Goal: Communication & Community: Answer question/provide support

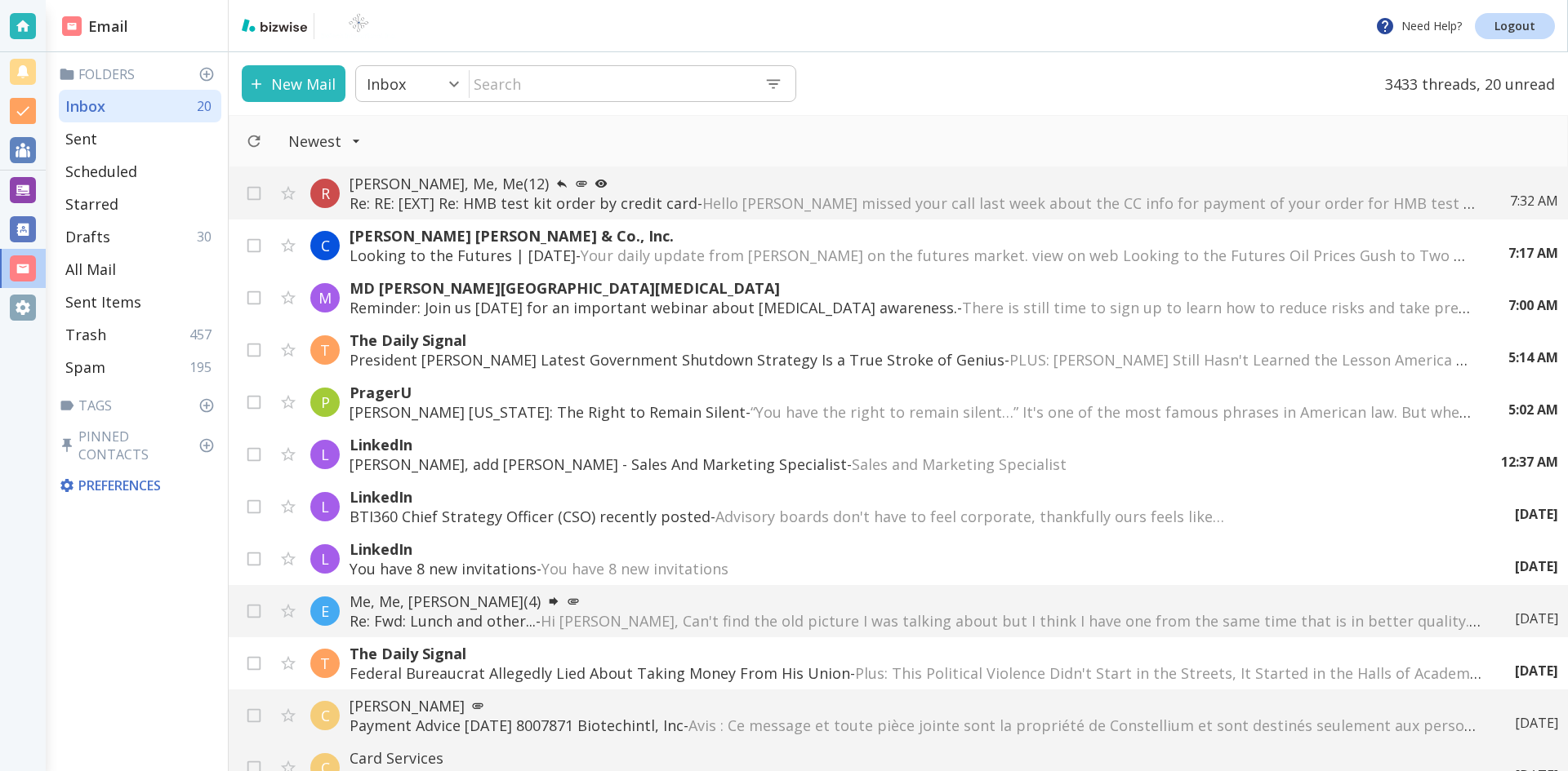
click at [558, 81] on input "text" at bounding box center [610, 83] width 282 height 34
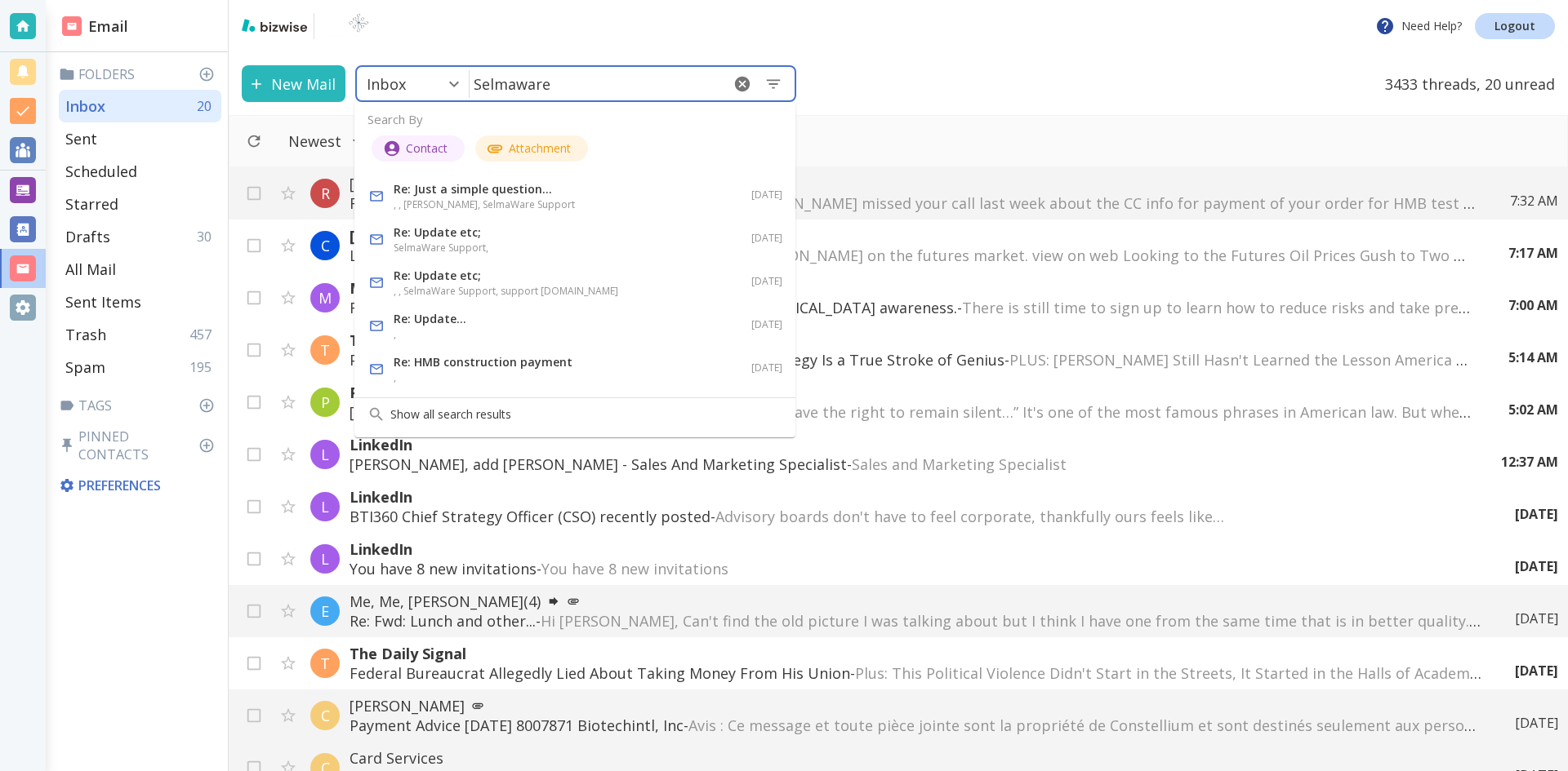
type input "Selmaware"
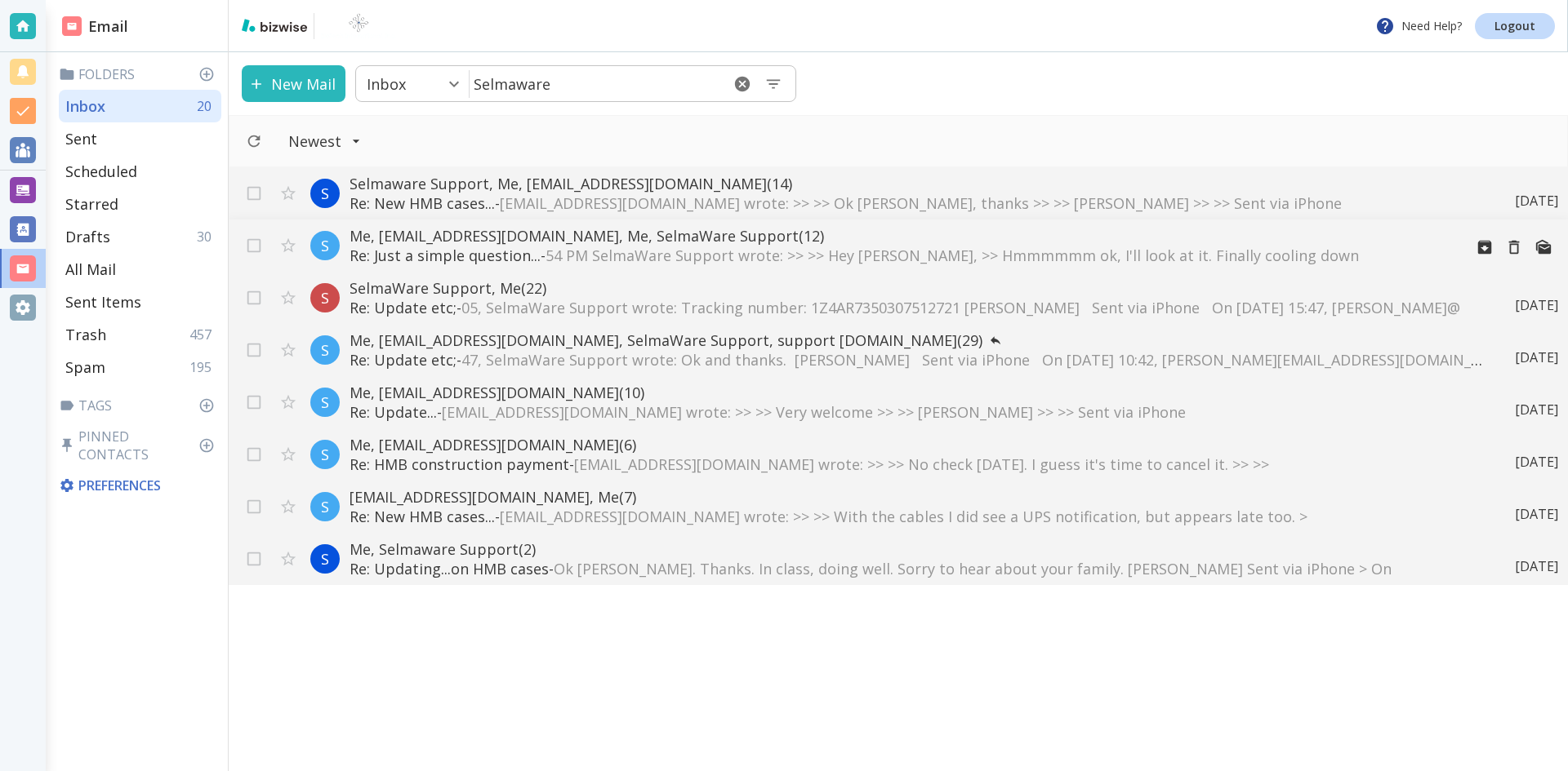
click at [541, 244] on p "Me, [EMAIL_ADDRESS][DOMAIN_NAME], Me, SelmaWare Support (12)" at bounding box center [899, 236] width 1101 height 19
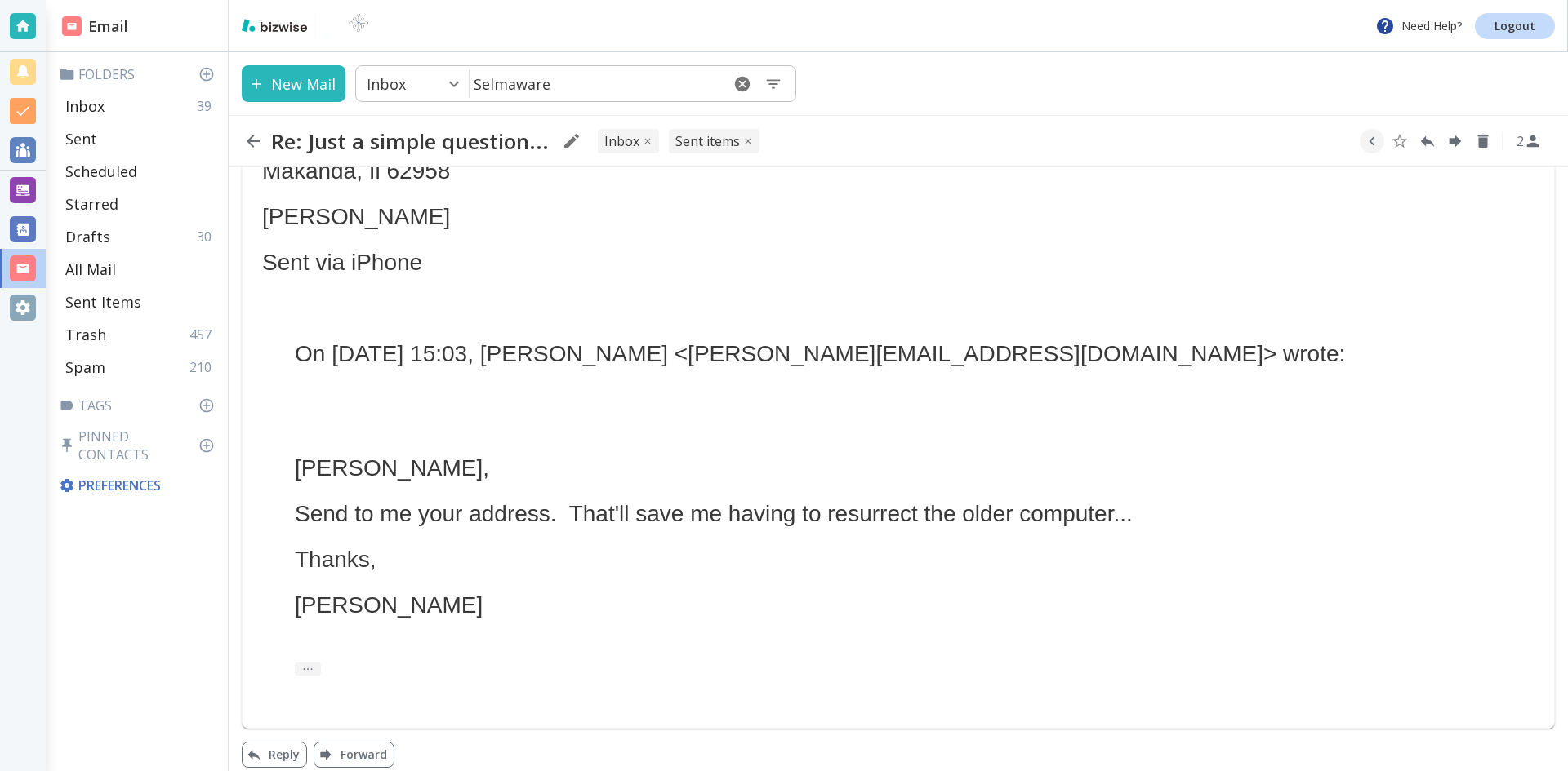
scroll to position [938, 0]
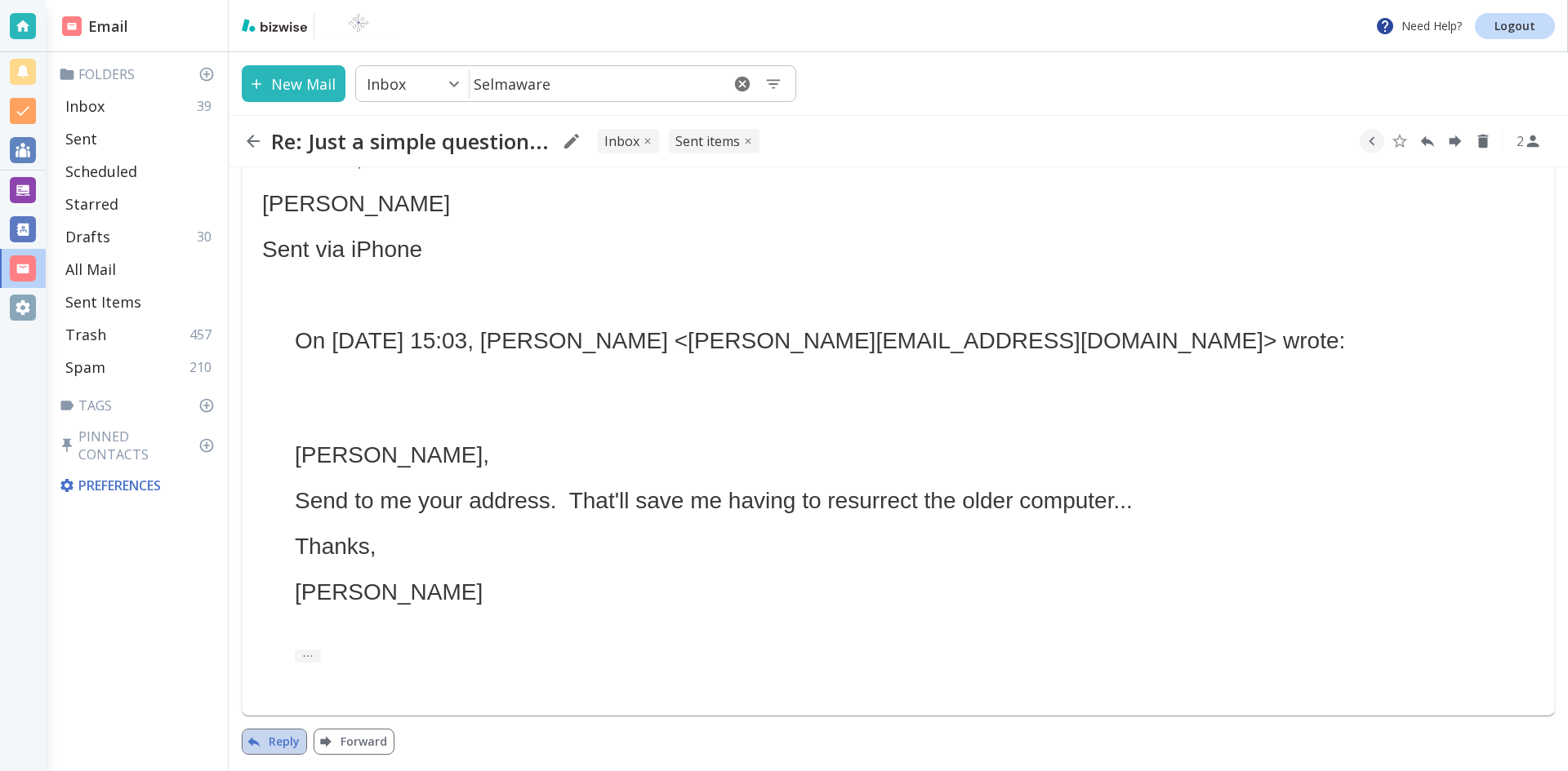
click at [275, 736] on button "Reply" at bounding box center [275, 742] width 66 height 26
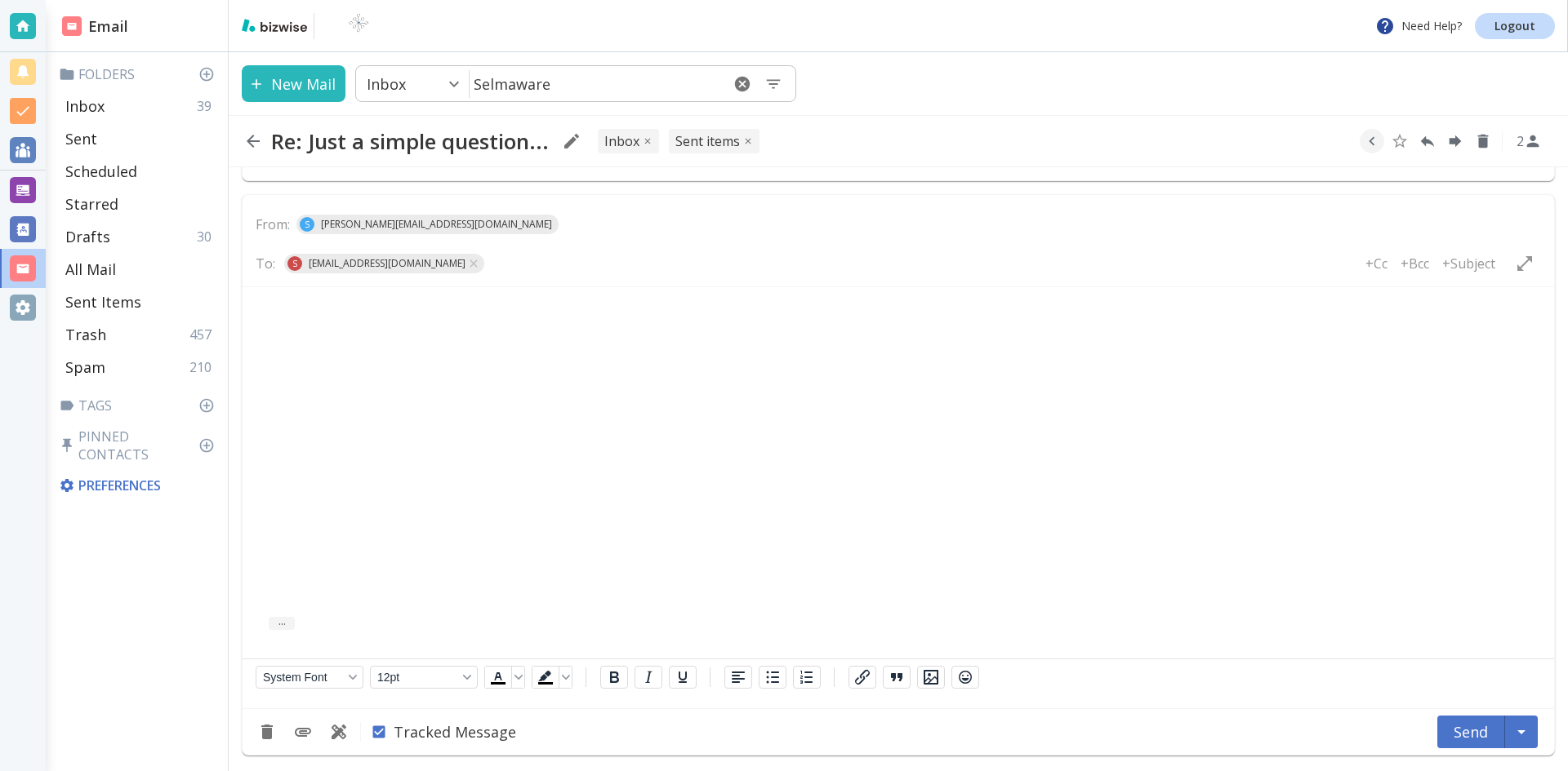
scroll to position [1473, 0]
click at [512, 351] on html "Hi [PERSON_NAME]," at bounding box center [898, 321] width 1312 height 70
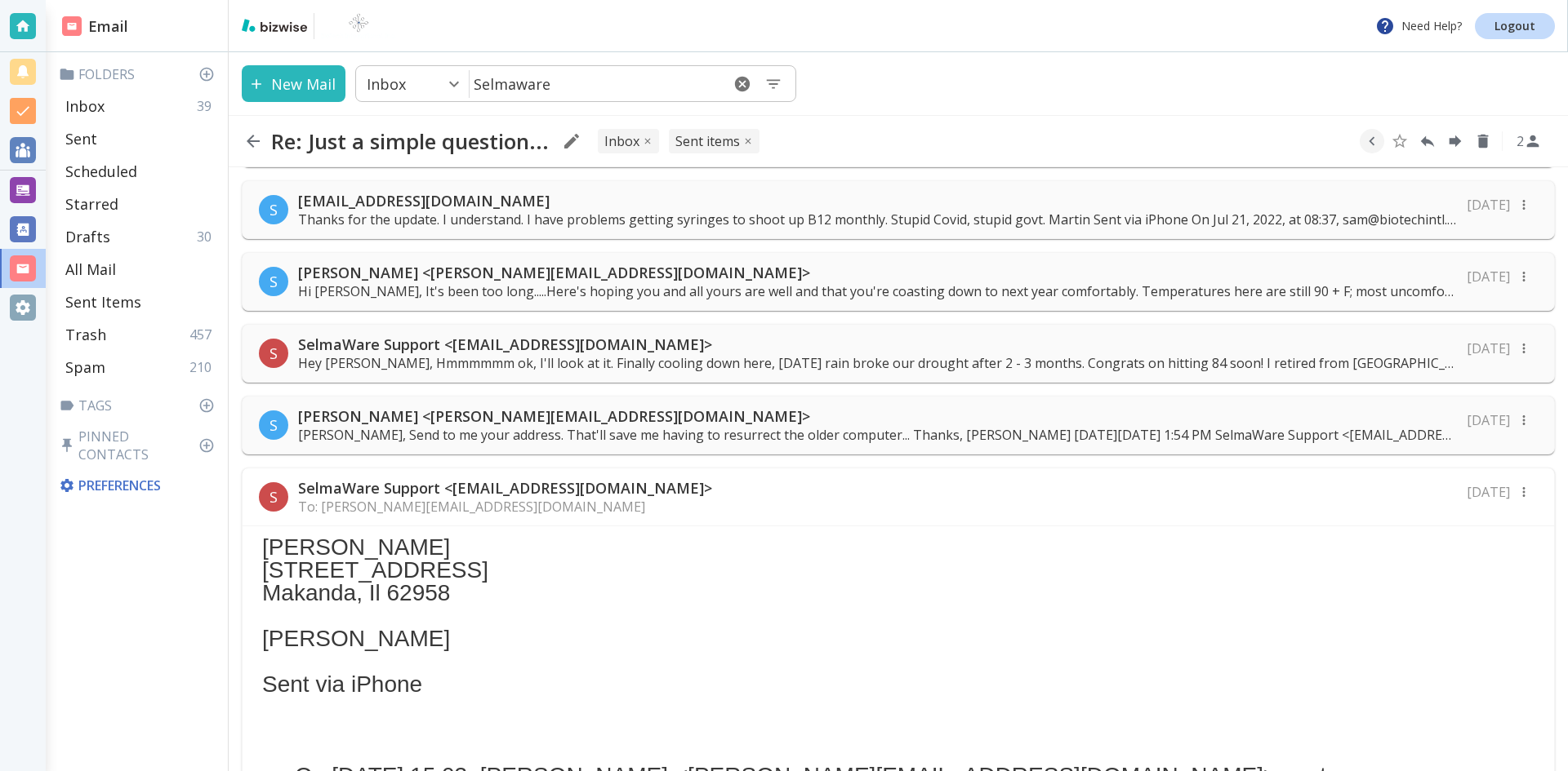
scroll to position [493, 0]
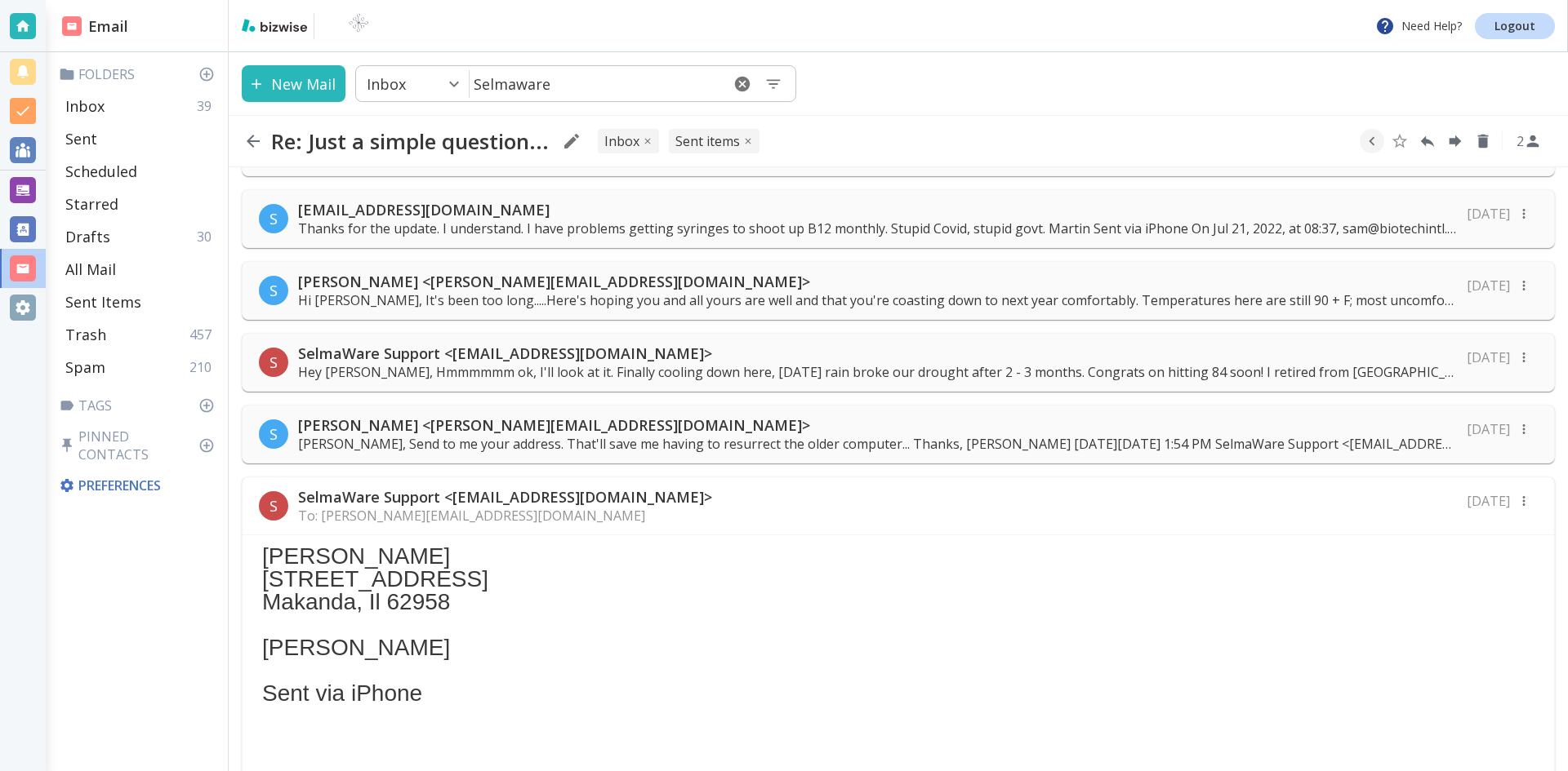
click at [579, 365] on p "Hey [PERSON_NAME], Hmmmmmm ok, I'll look at it. Finally cooling down here, [DAT…" at bounding box center [877, 371] width 1159 height 18
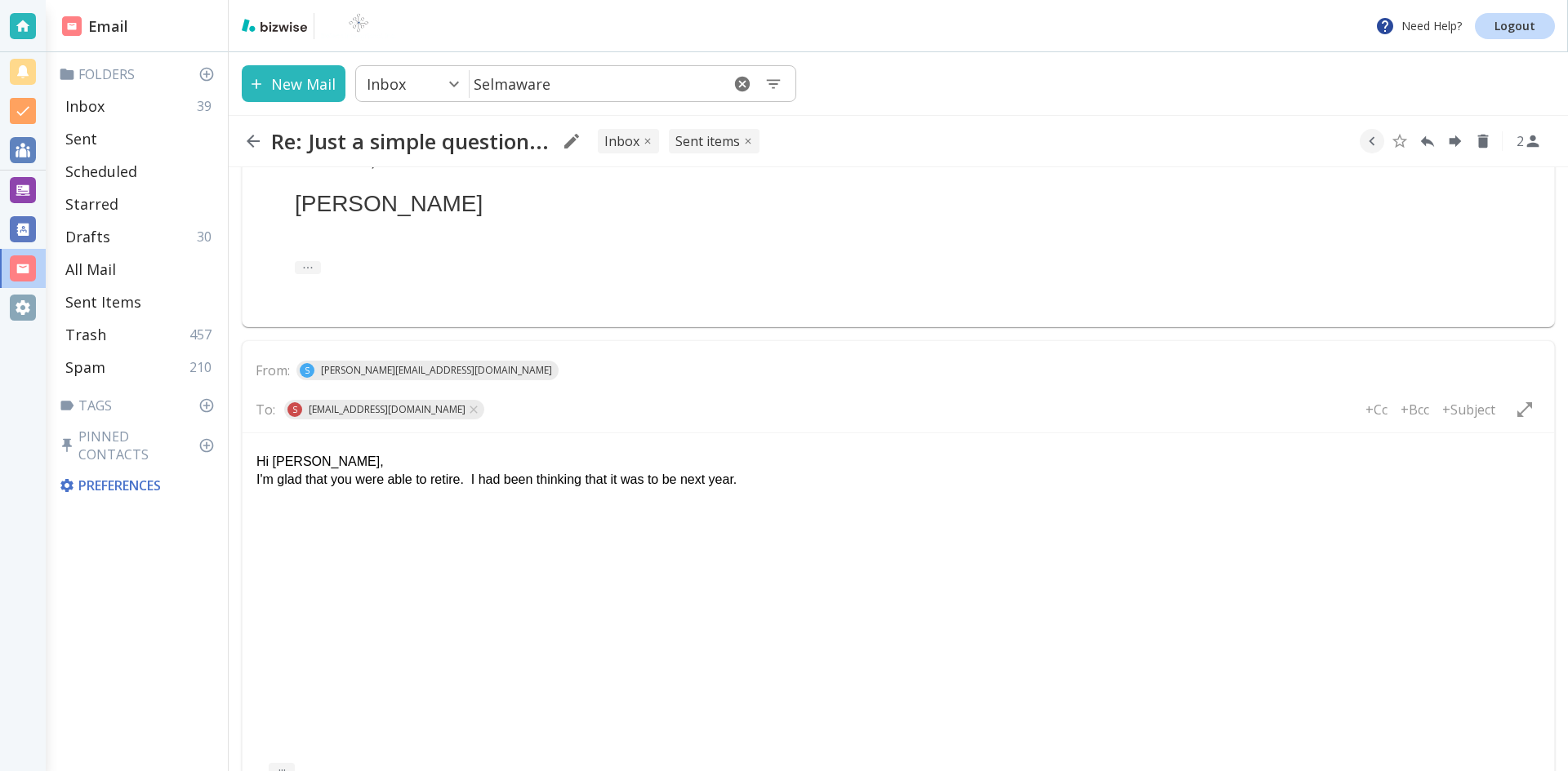
scroll to position [2371, 0]
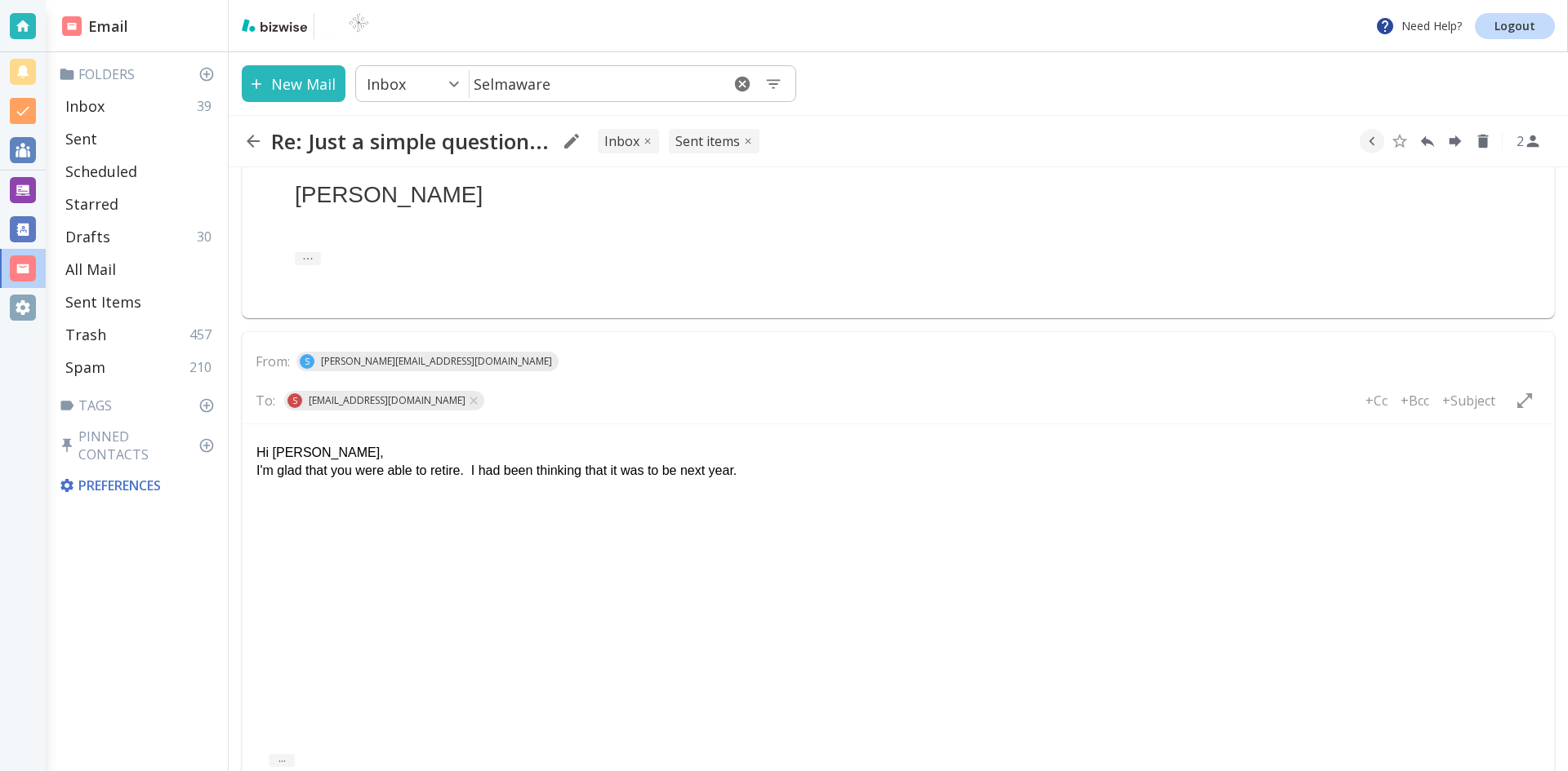
click at [751, 467] on p "I'm glad that you were able to retire. I had been thinking that it was to be ne…" at bounding box center [898, 471] width 1283 height 18
click at [1065, 471] on p "I'm glad that you were able to retire. I had been thinking that it was to be ne…" at bounding box center [898, 471] width 1283 height 18
click at [959, 473] on p "I'm glad that you were able to retire. I had been thinking that it was to be ne…" at bounding box center [898, 471] width 1283 height 18
click at [1269, 473] on p "I'm glad that you were able to retire. I had been thinking that it was to be ne…" at bounding box center [898, 471] width 1283 height 18
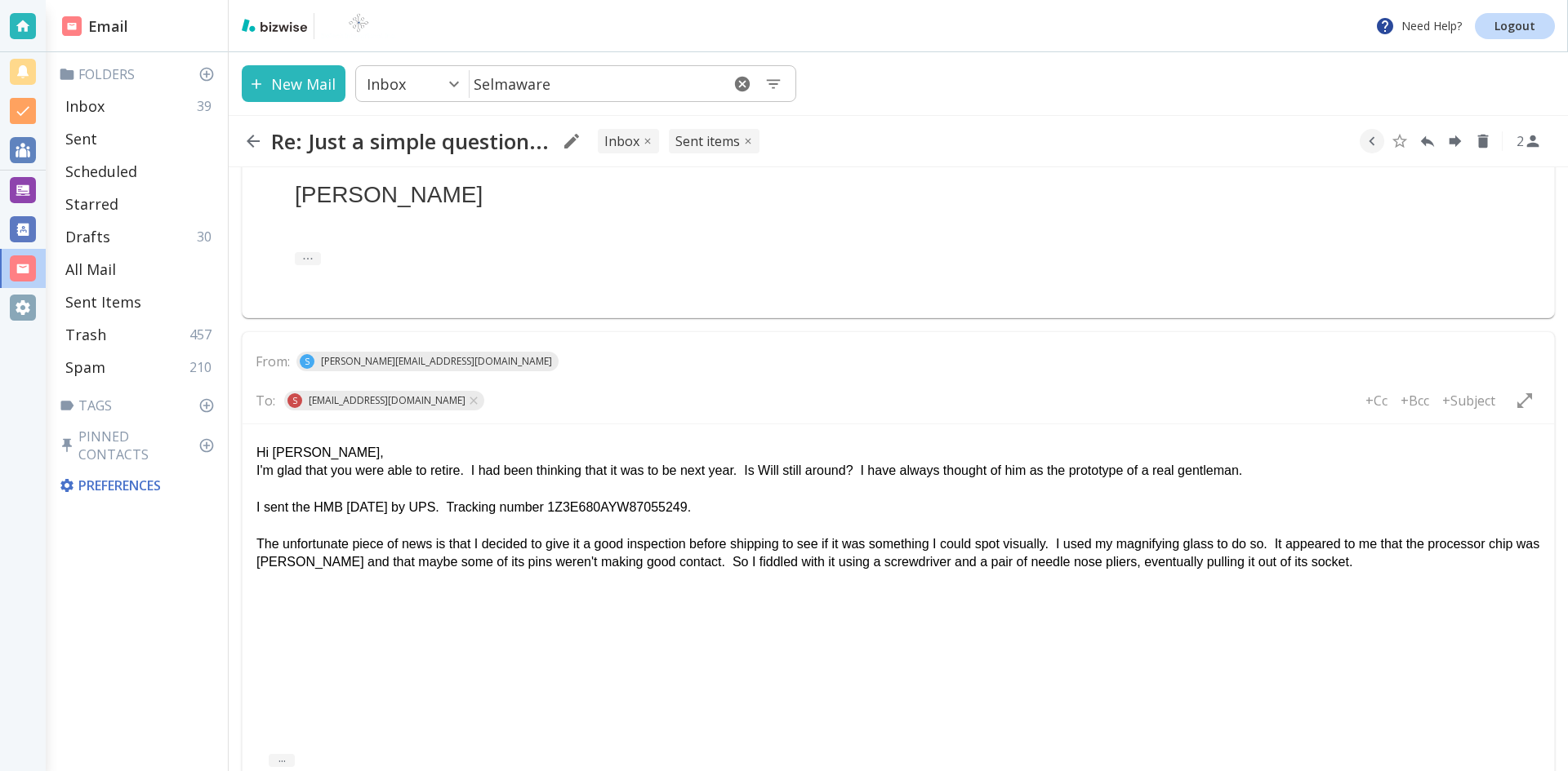
drag, startPoint x: 829, startPoint y: 562, endPoint x: 834, endPoint y: 584, distance: 22.6
click at [829, 562] on p "The unfortunate piece of news is that I decided to give it a good inspection be…" at bounding box center [898, 554] width 1283 height 37
click at [1327, 562] on p "The unfortunate piece of news is that I decided to give it a good inspection be…" at bounding box center [898, 563] width 1283 height 55
click at [1342, 566] on p "The unfortunate piece of news is that I decided to give it a good inspection be…" at bounding box center [898, 563] width 1283 height 55
click at [1452, 562] on p "The unfortunate piece of news is that I decided to give it a good inspection be…" at bounding box center [898, 563] width 1283 height 55
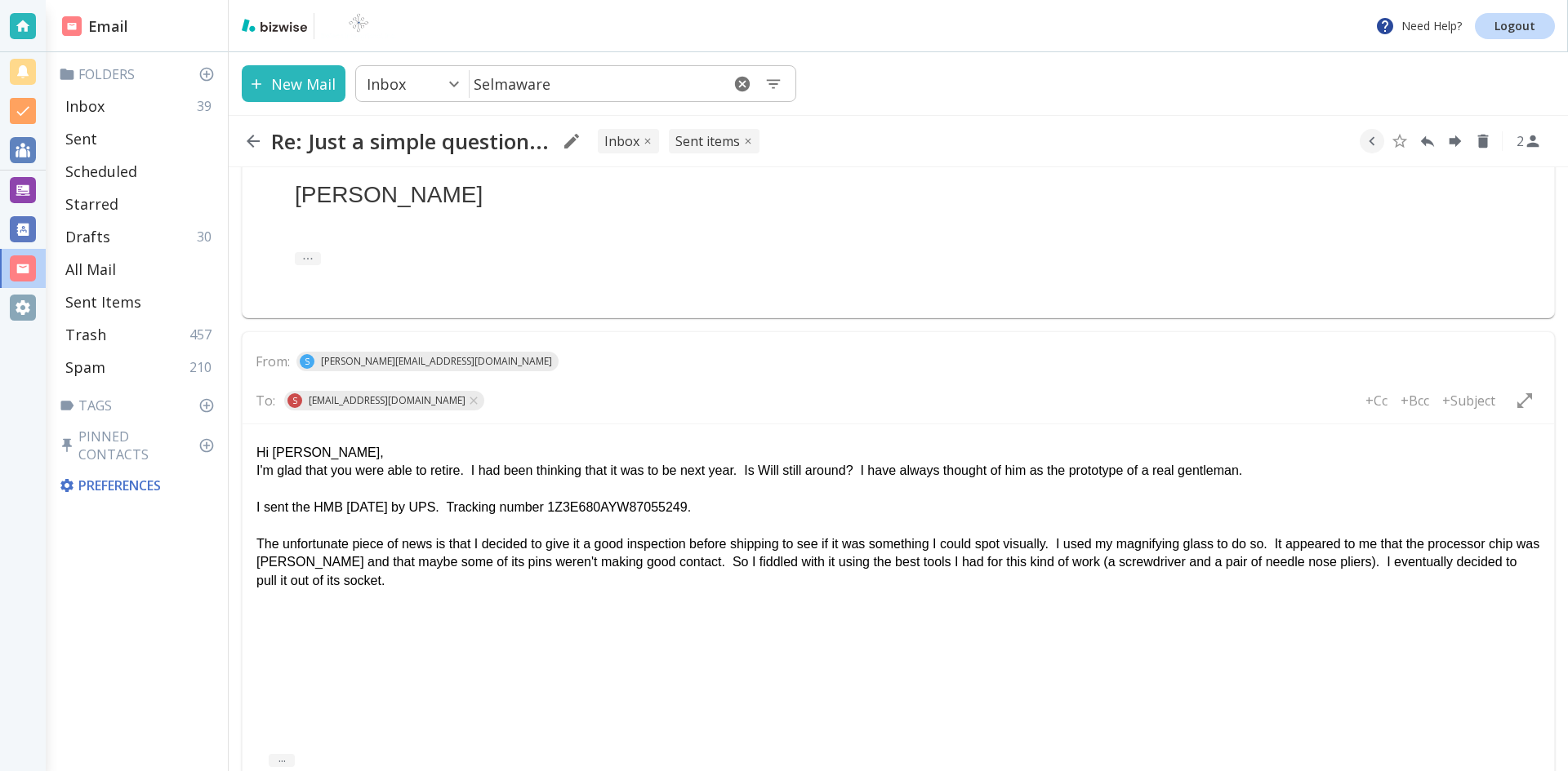
click at [364, 581] on p "The unfortunate piece of news is that I decided to give it a good inspection be…" at bounding box center [898, 563] width 1283 height 55
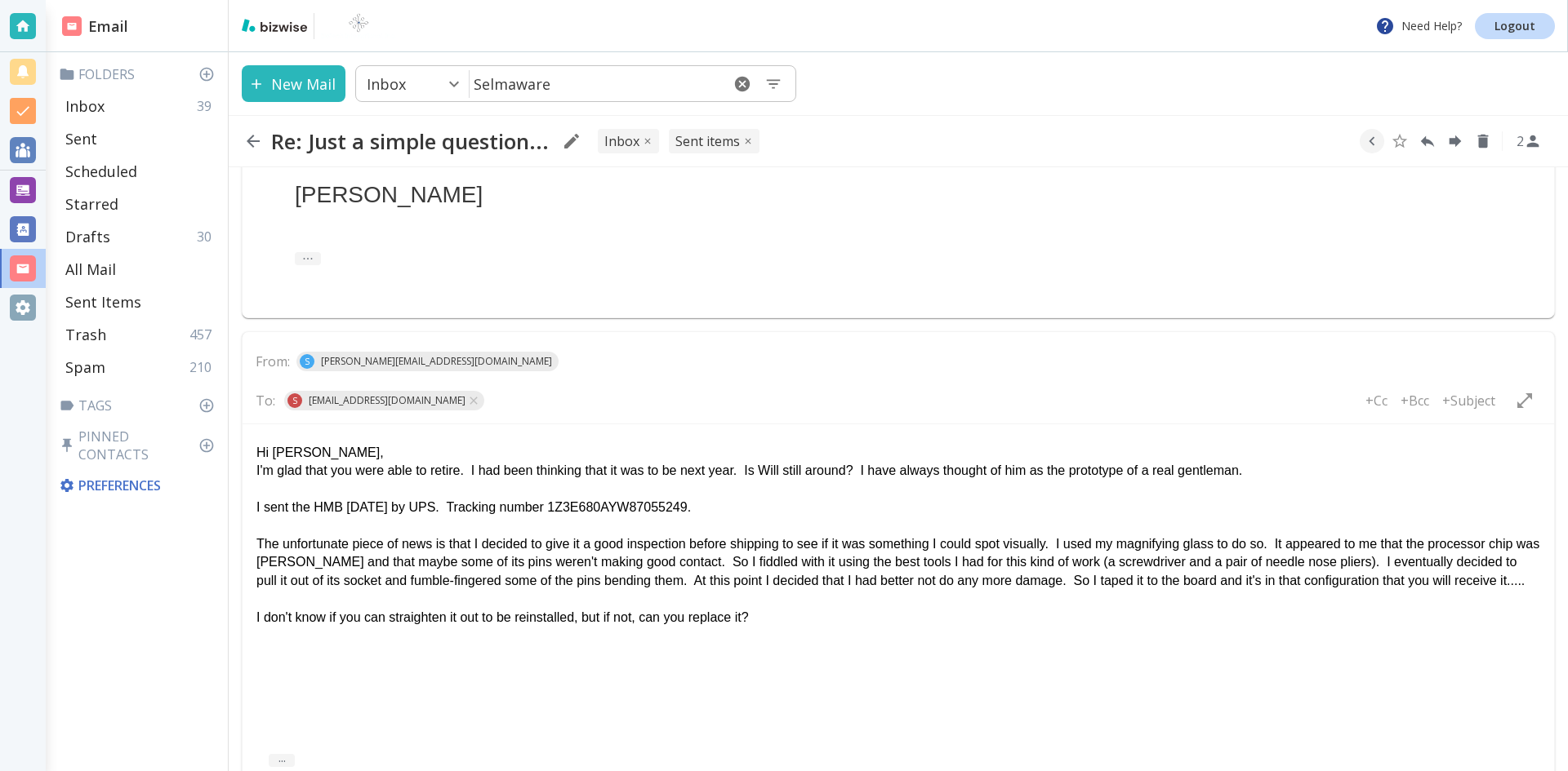
click at [375, 581] on p "The unfortunate piece of news is that I decided to give it a good inspection be…" at bounding box center [898, 563] width 1283 height 55
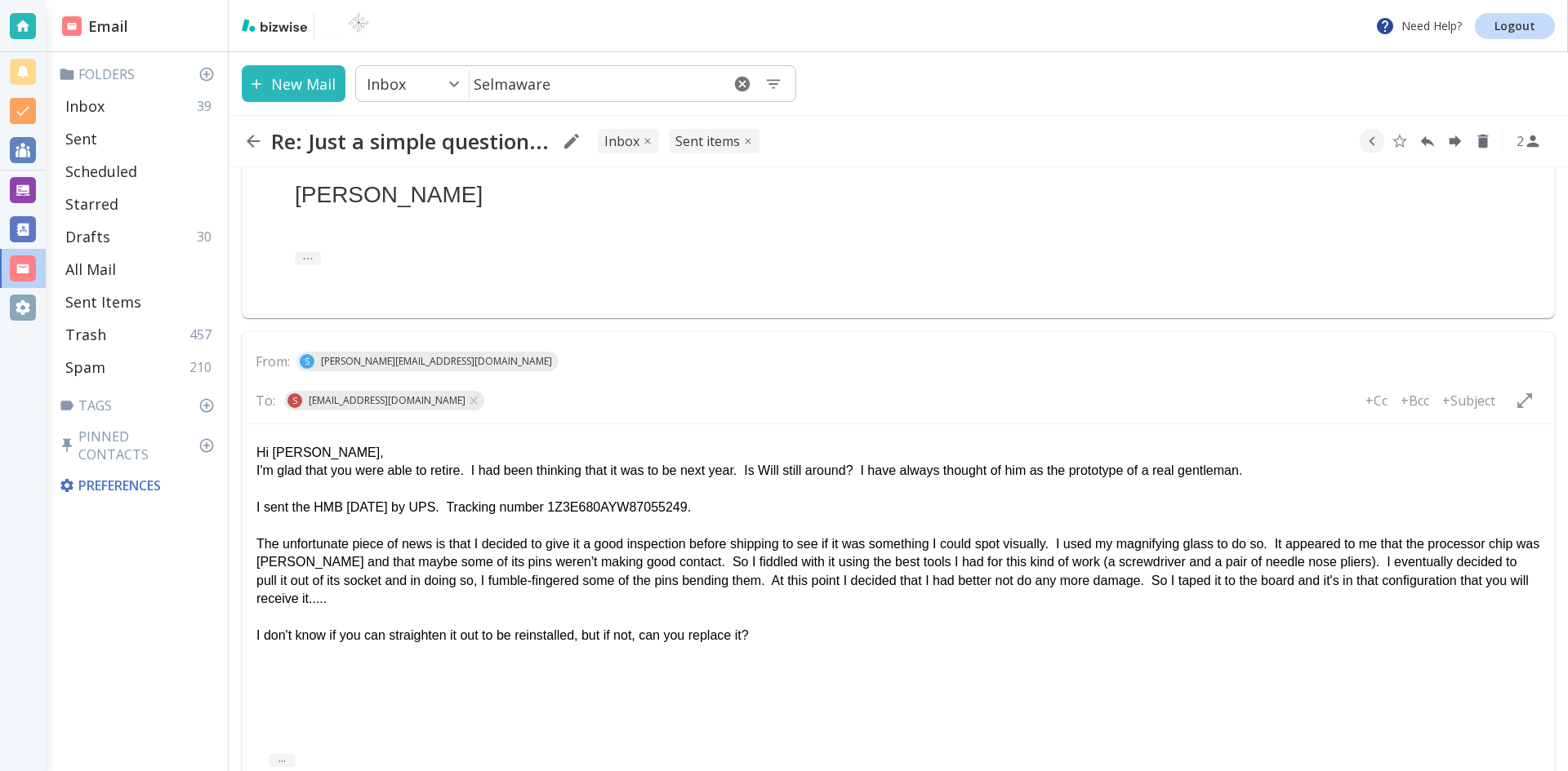
click at [650, 587] on p "The unfortunate piece of news is that I decided to give it a good inspection be…" at bounding box center [898, 573] width 1283 height 74
click at [392, 595] on p "The unfortunate piece of news is that I decided to give it a good inspection be…" at bounding box center [898, 573] width 1283 height 74
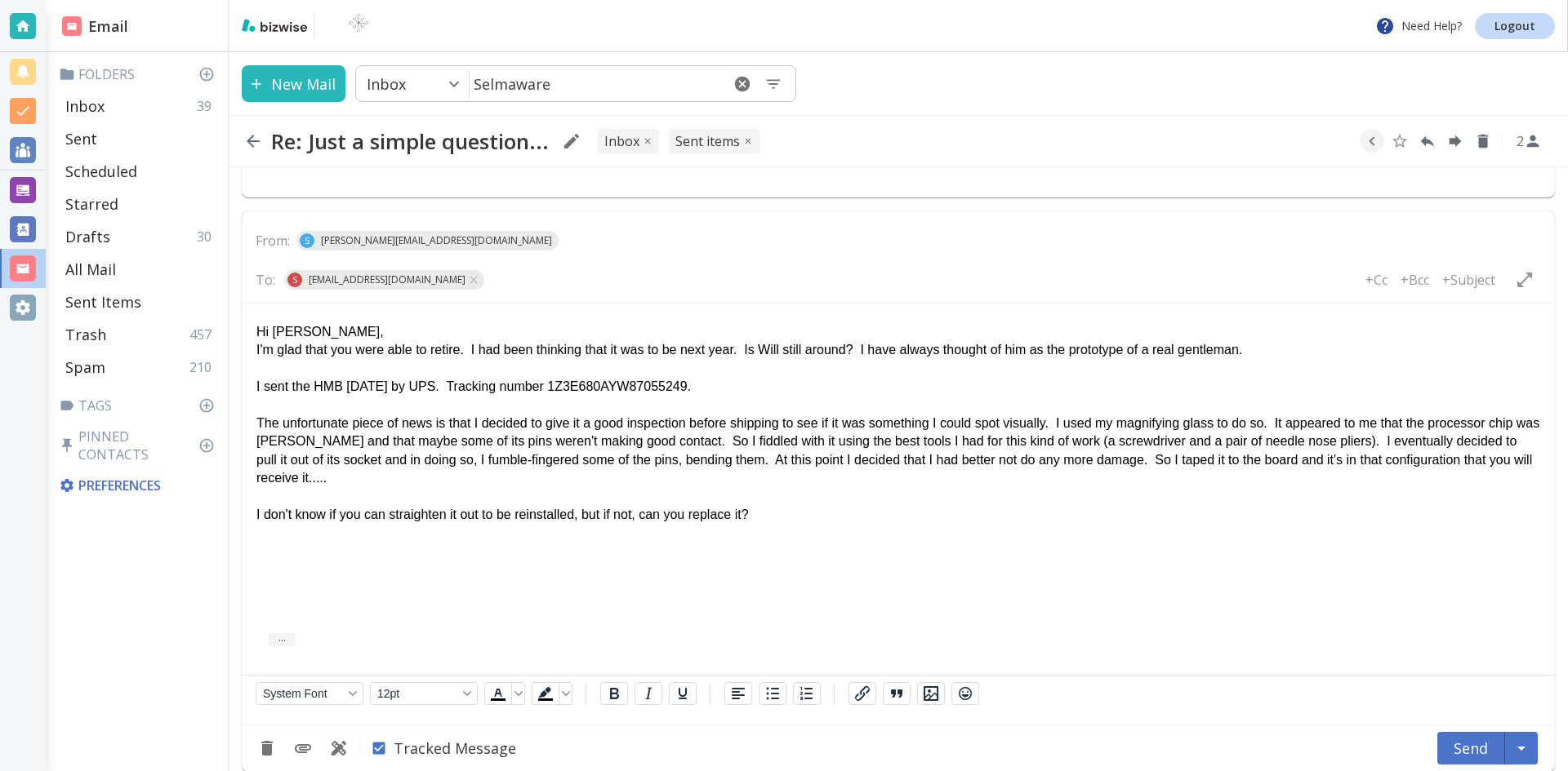
scroll to position [2509, 0]
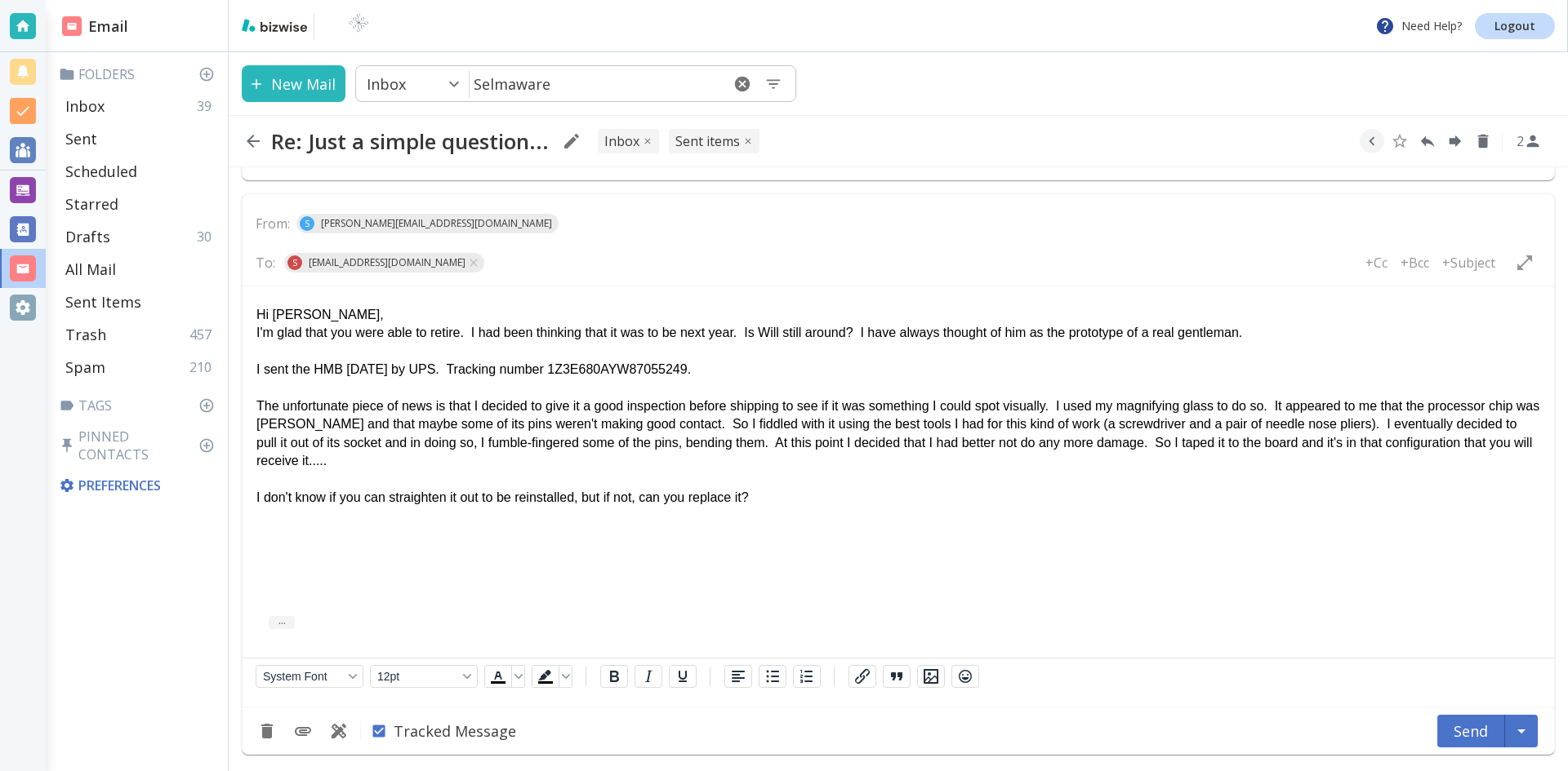
click at [769, 491] on p "I don't know if you can straighten it out to be reinstalled, but if not, can yo…" at bounding box center [898, 497] width 1283 height 18
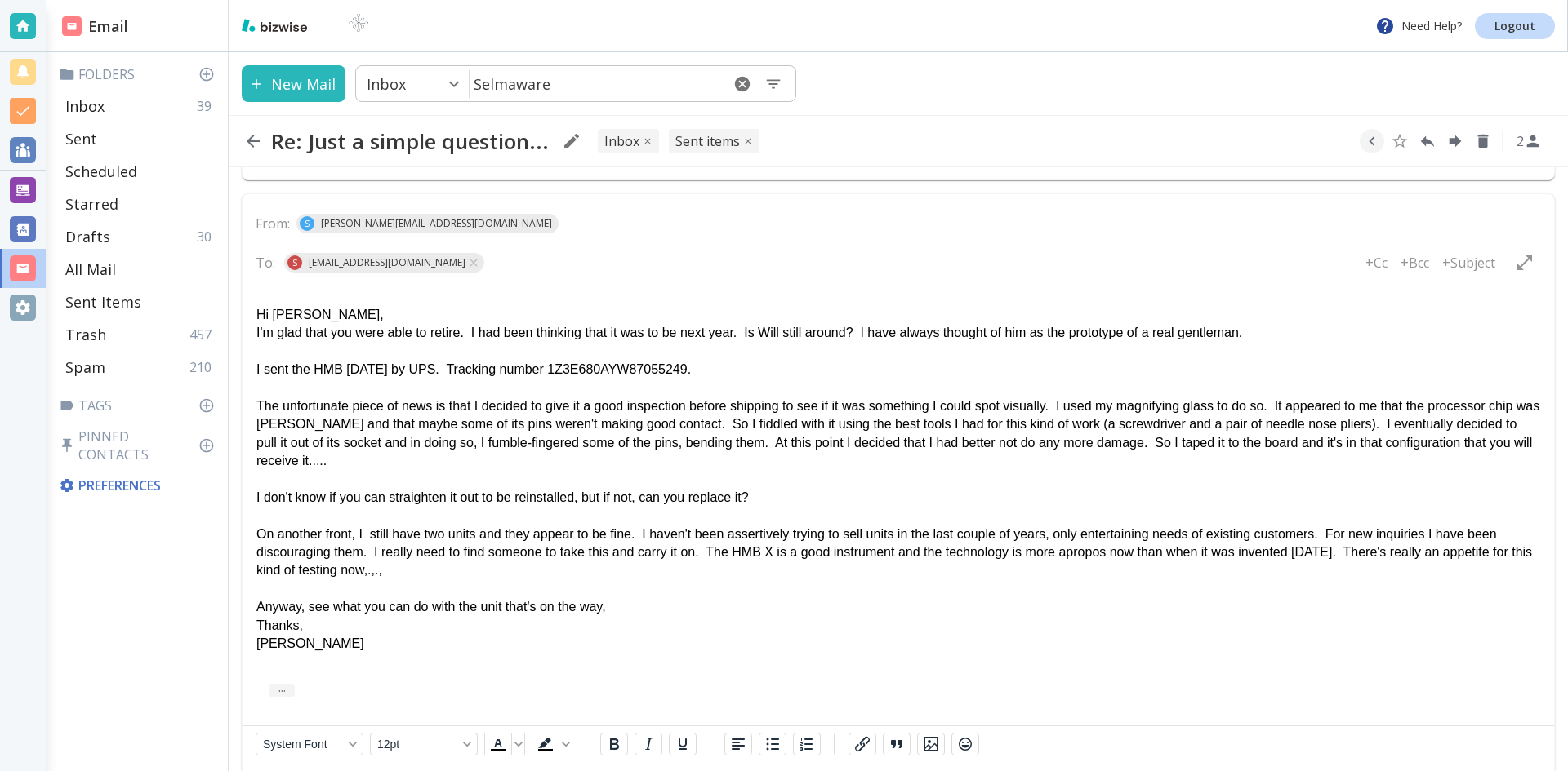
scroll to position [2577, 0]
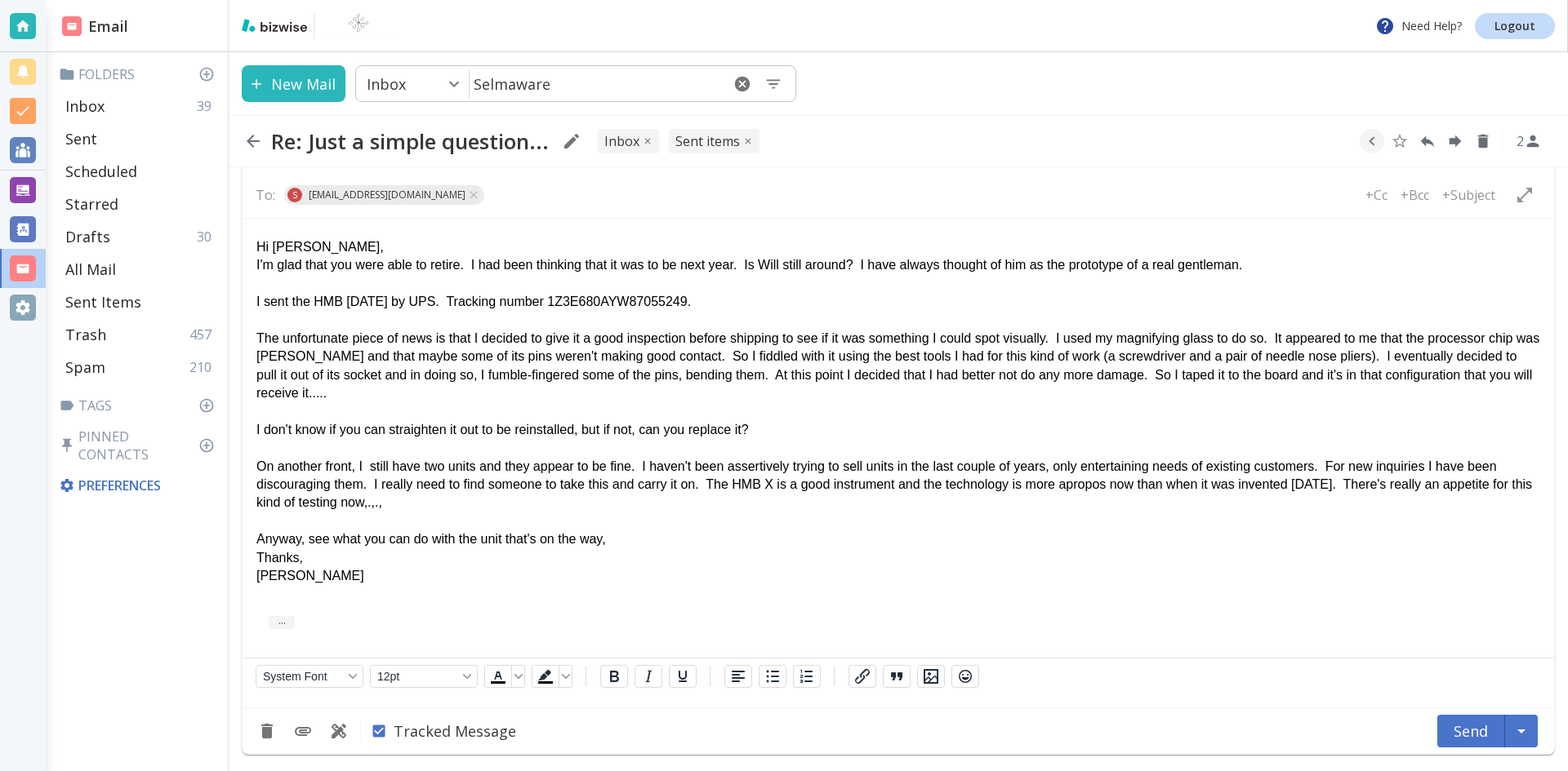
click at [1331, 362] on p "The unfortunate piece of news is that I decided to give it a good inspection be…" at bounding box center [898, 367] width 1283 height 74
click at [426, 510] on p "On another front, I still have two units and they appear to be fine. I haven't …" at bounding box center [898, 485] width 1283 height 55
click at [583, 341] on p "The unfortunate piece of news is that I decided to give it a good inspection be…" at bounding box center [898, 367] width 1283 height 74
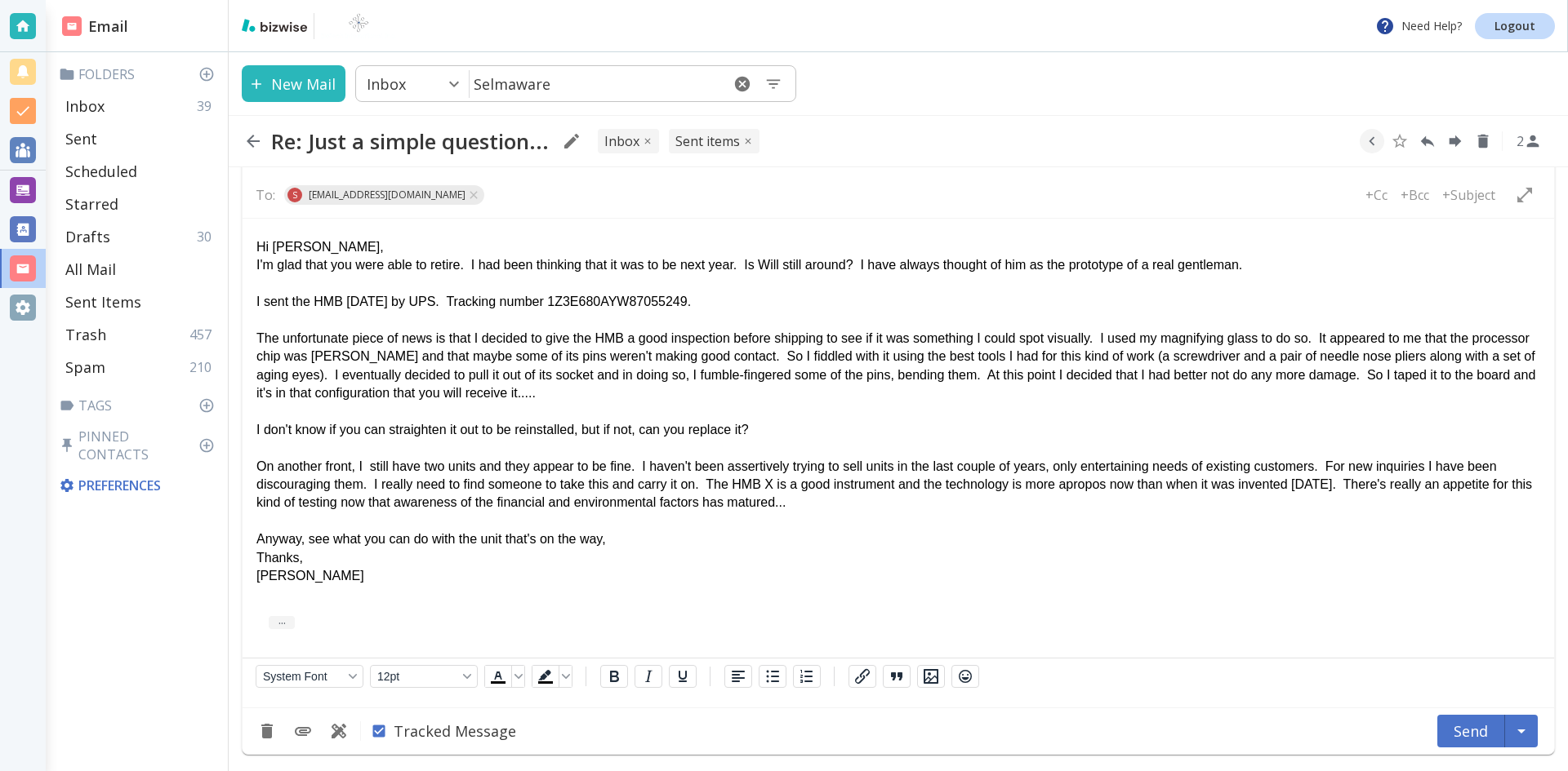
click at [1378, 483] on p "On another front, I still have two units and they appear to be fine. I haven't …" at bounding box center [898, 485] width 1283 height 55
click at [767, 506] on p "On another front, I still have two units and they appear to be fine. I haven't …" at bounding box center [898, 485] width 1283 height 55
click at [1471, 726] on button "Send" at bounding box center [1471, 731] width 68 height 33
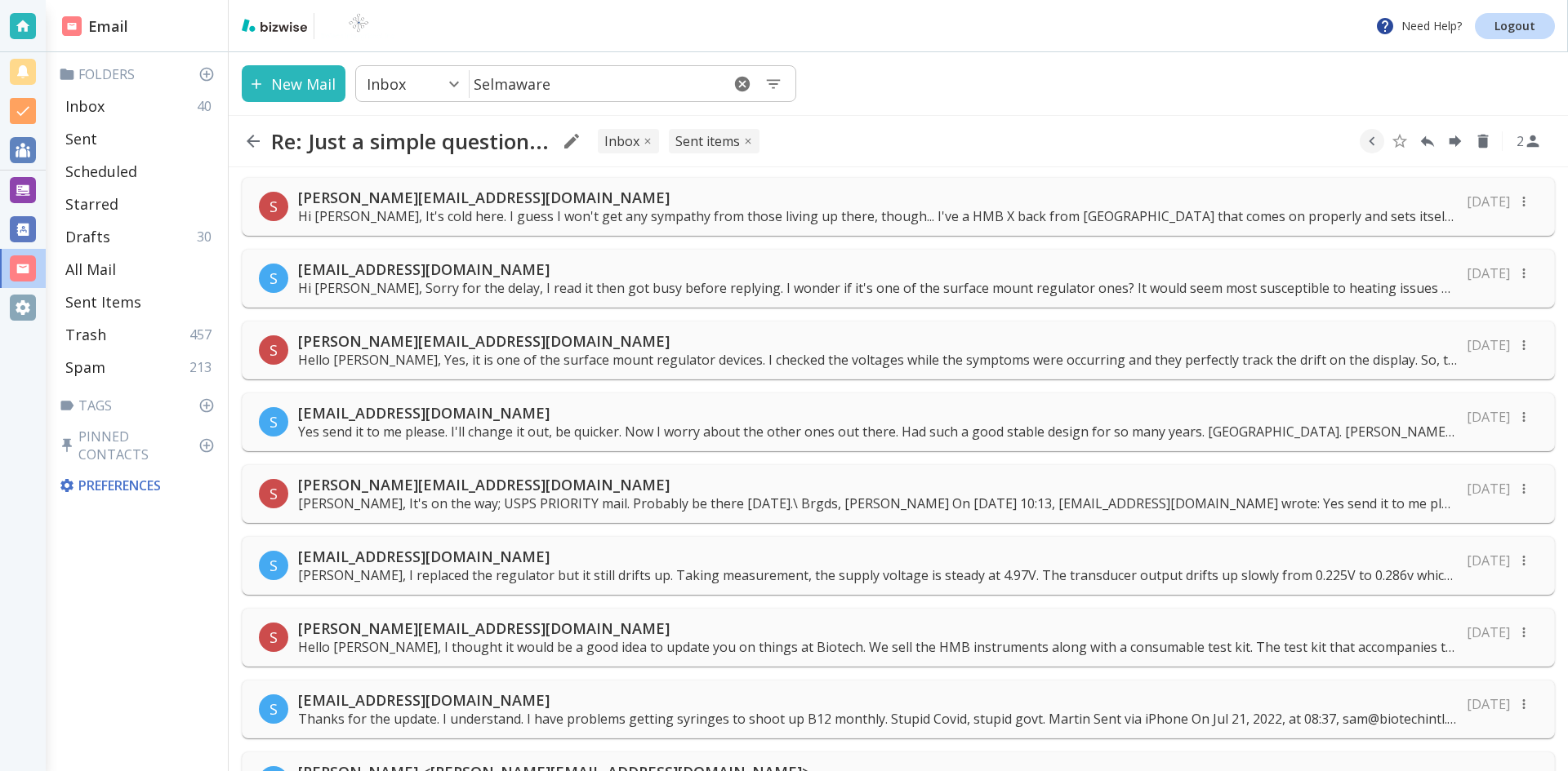
scroll to position [0, 0]
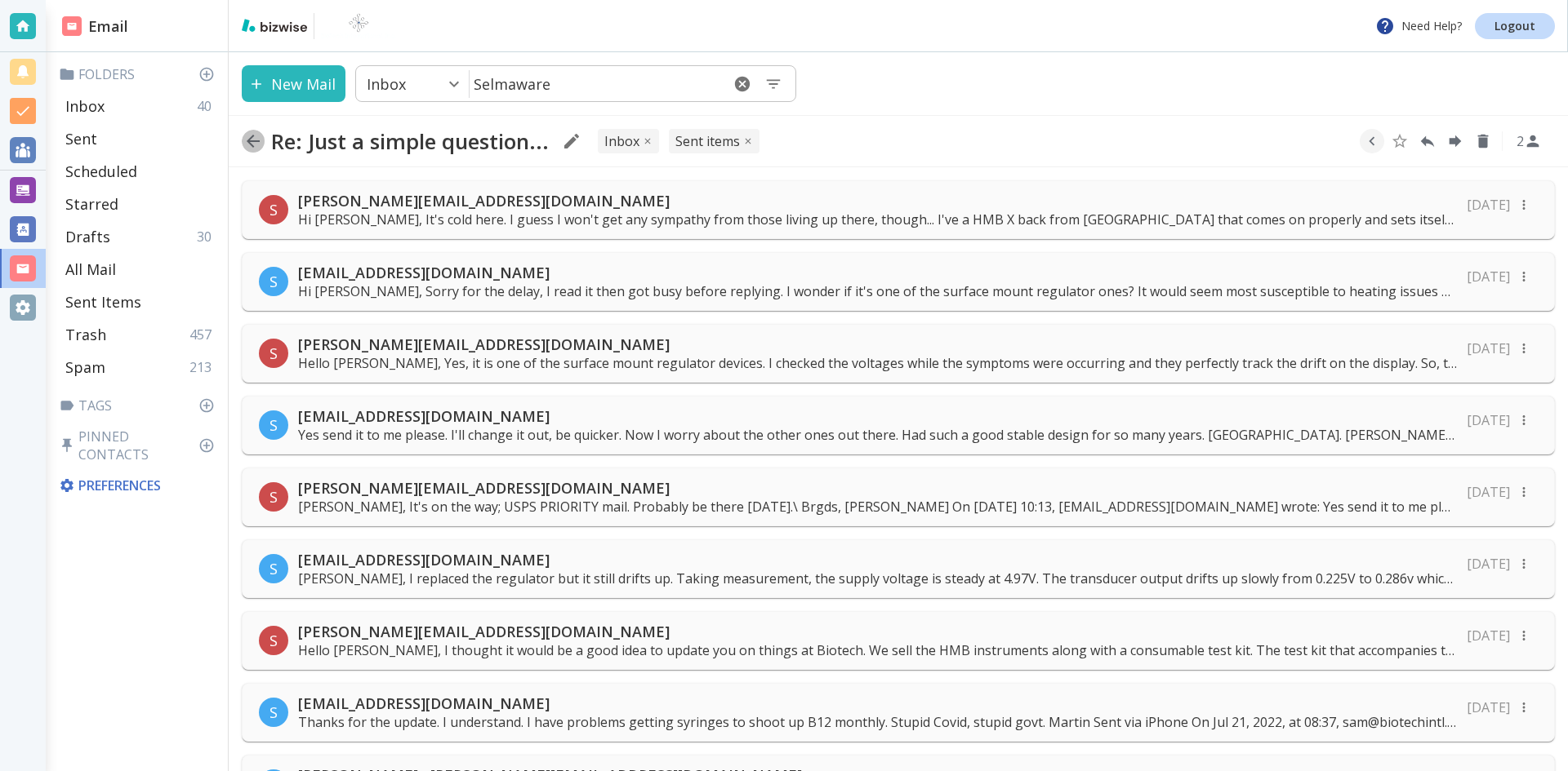
click at [250, 138] on icon "button" at bounding box center [254, 141] width 14 height 14
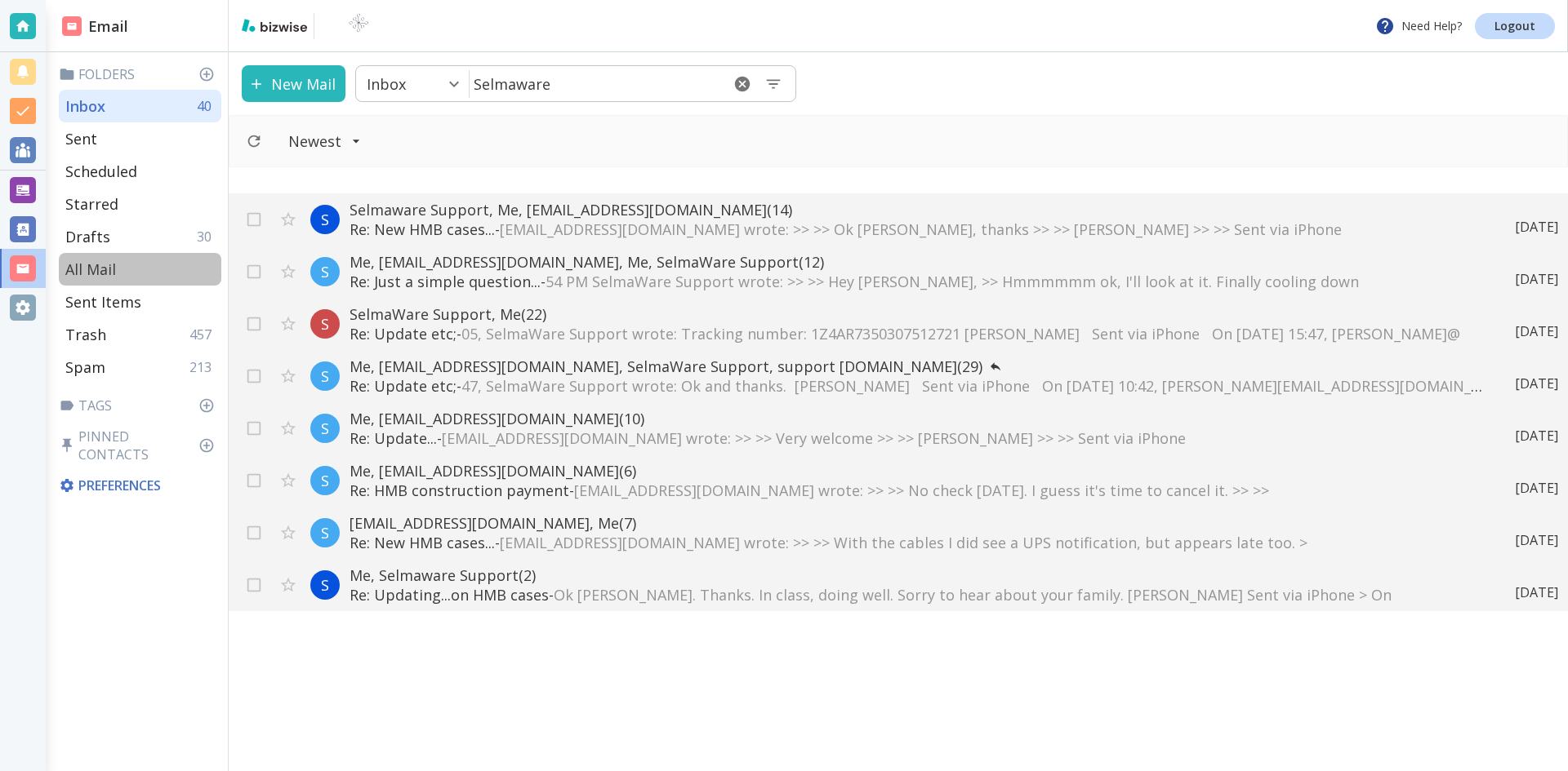
click at [103, 268] on p "All Mail" at bounding box center [91, 269] width 50 height 19
type input "5"
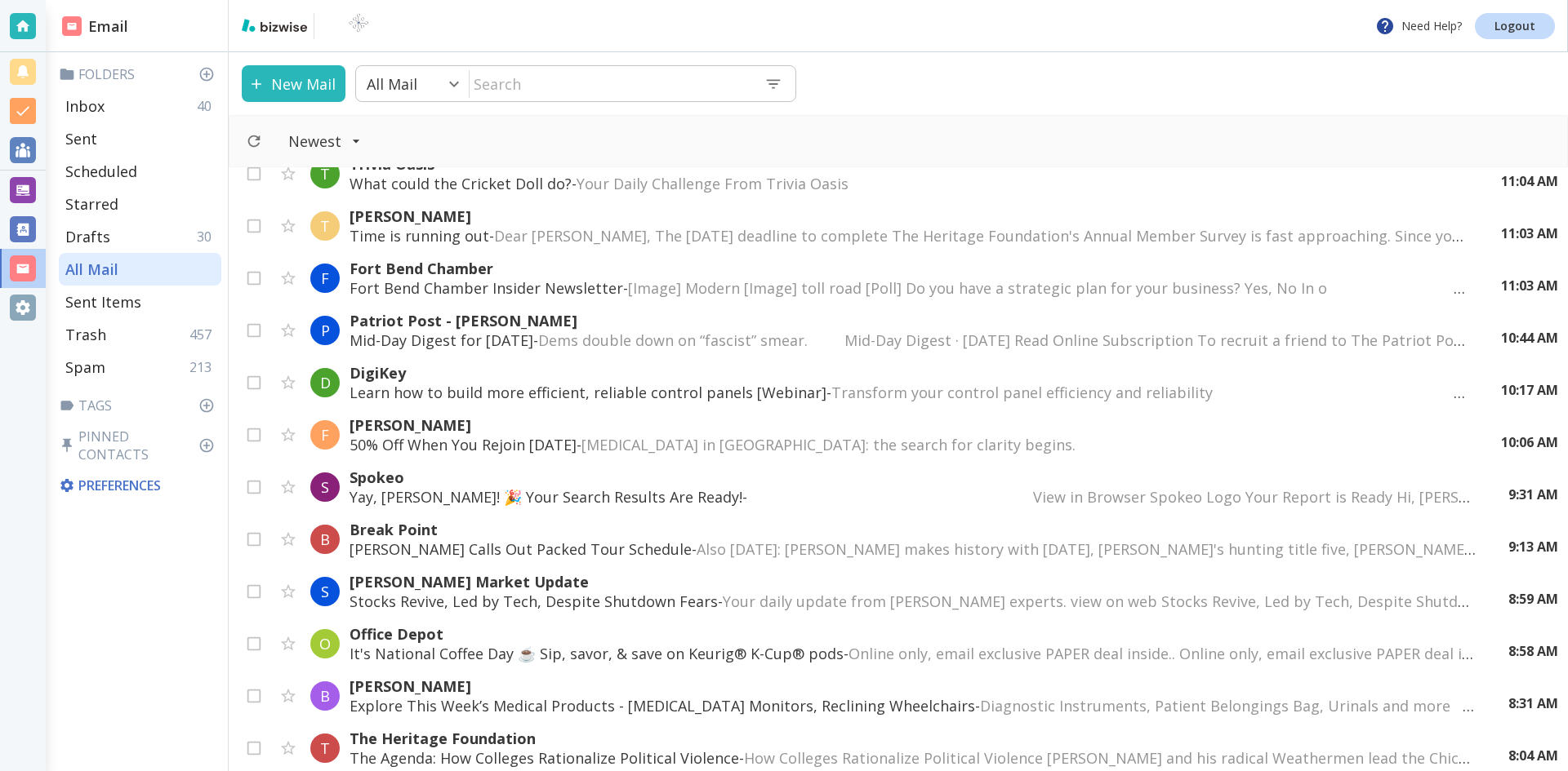
scroll to position [572, 0]
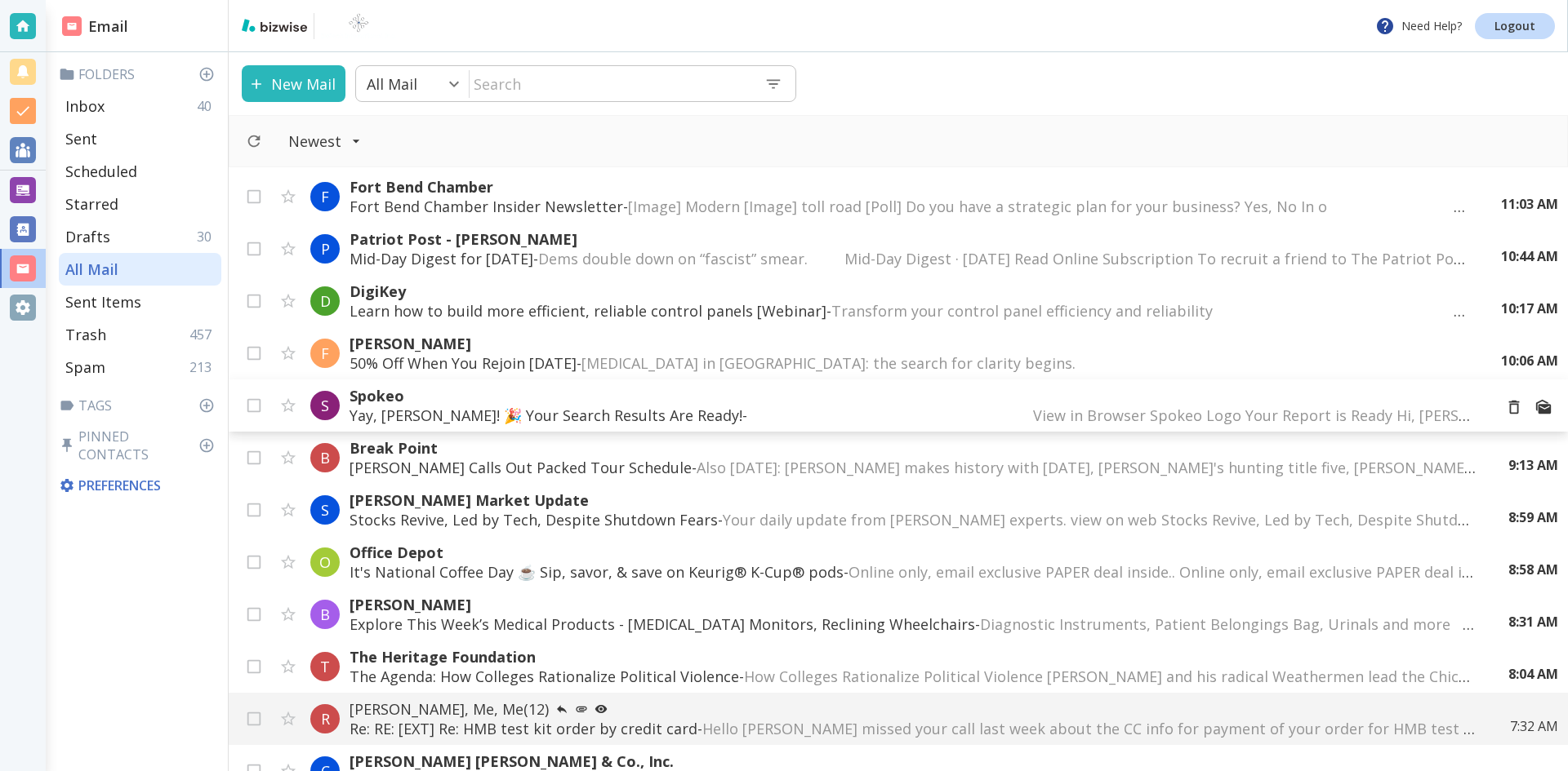
click at [526, 412] on p "Yay, [PERSON_NAME]! 🎉 Your Search Results Are Ready! - ͏ ‌ ﻿ ͏ ‌ ﻿ ͏ ‌ ﻿ ͏ ‌ ﻿ …" at bounding box center [915, 415] width 1131 height 19
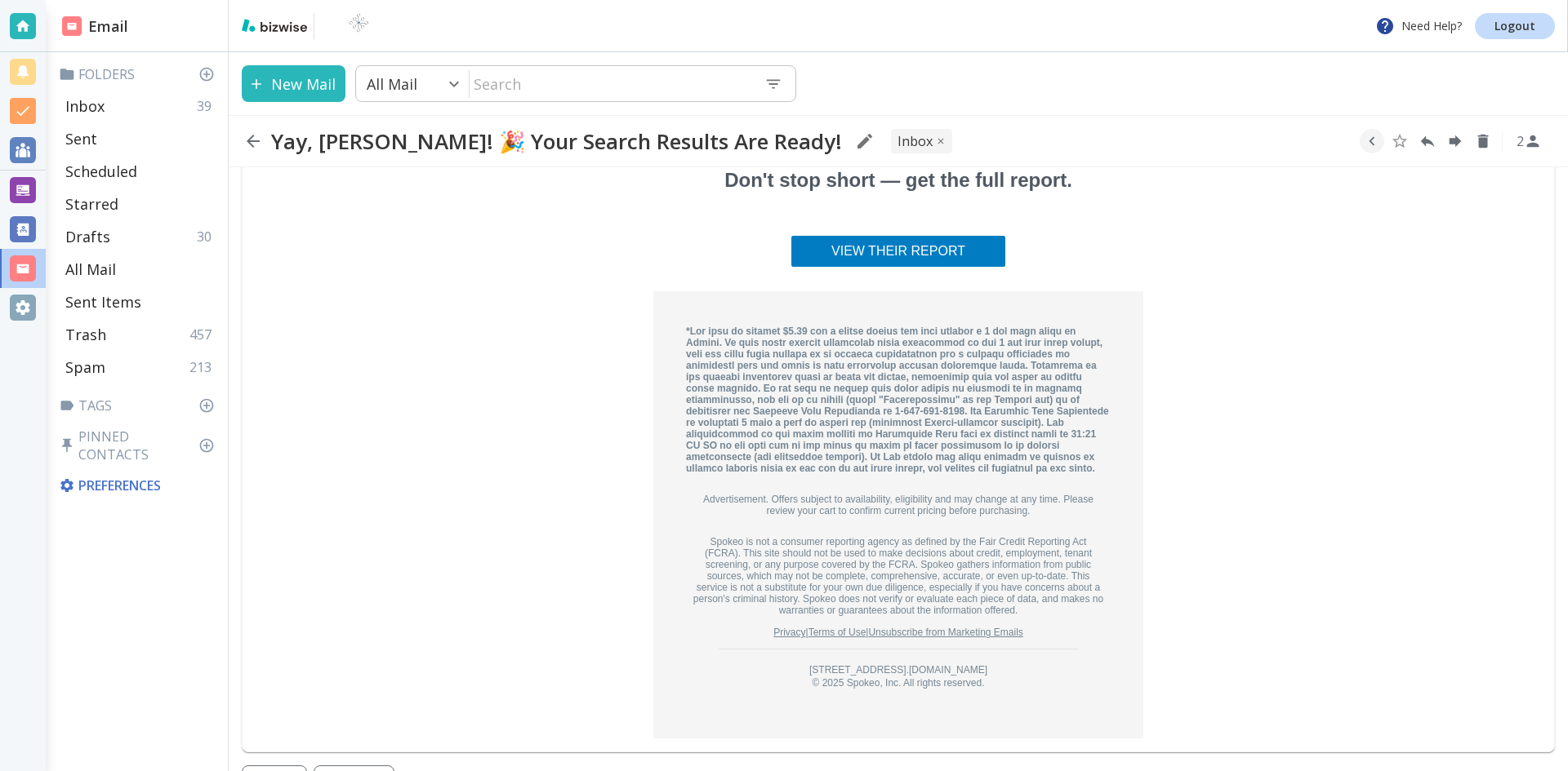
scroll to position [2020, 0]
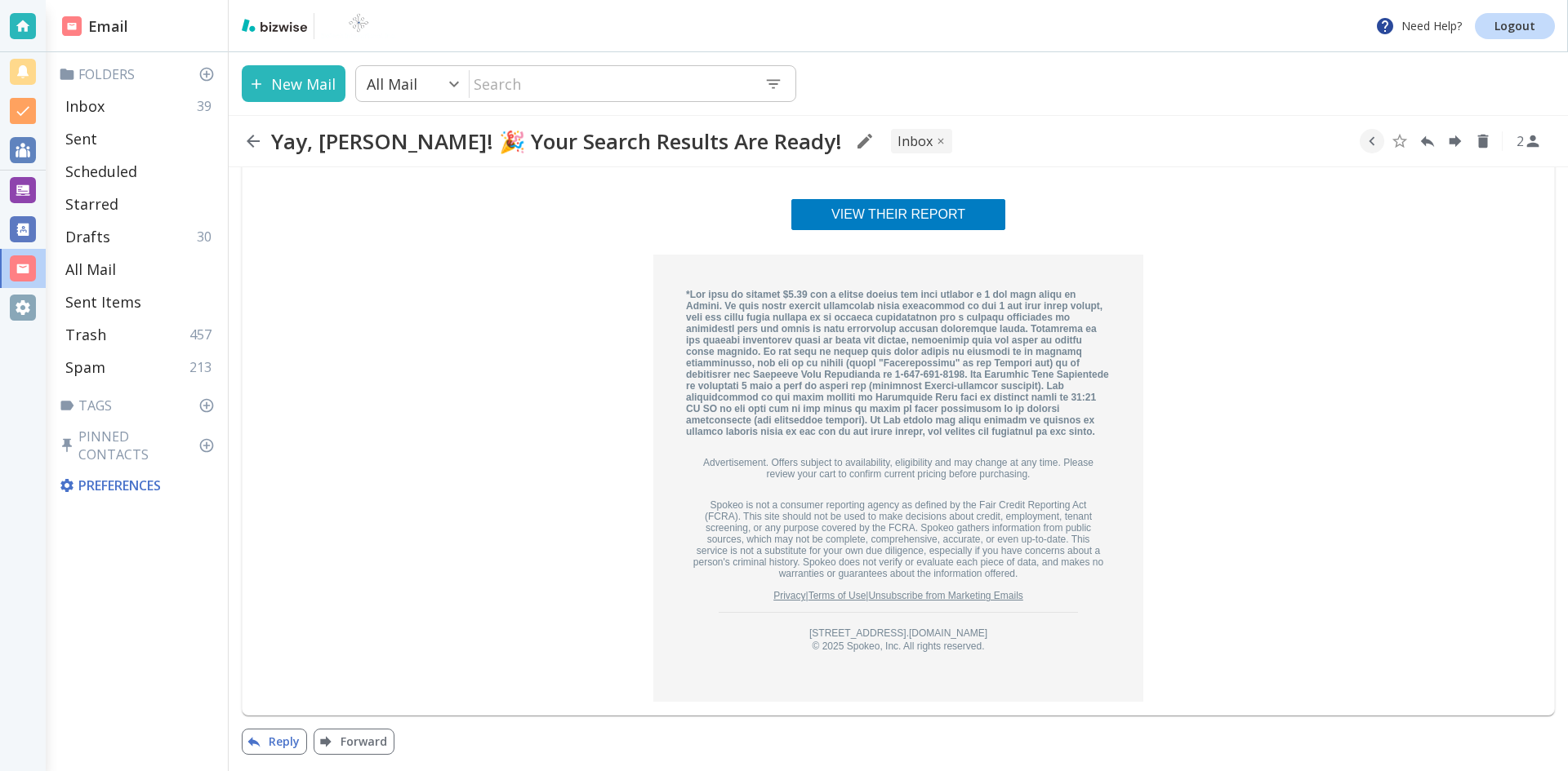
click at [285, 741] on button "Reply" at bounding box center [275, 742] width 66 height 26
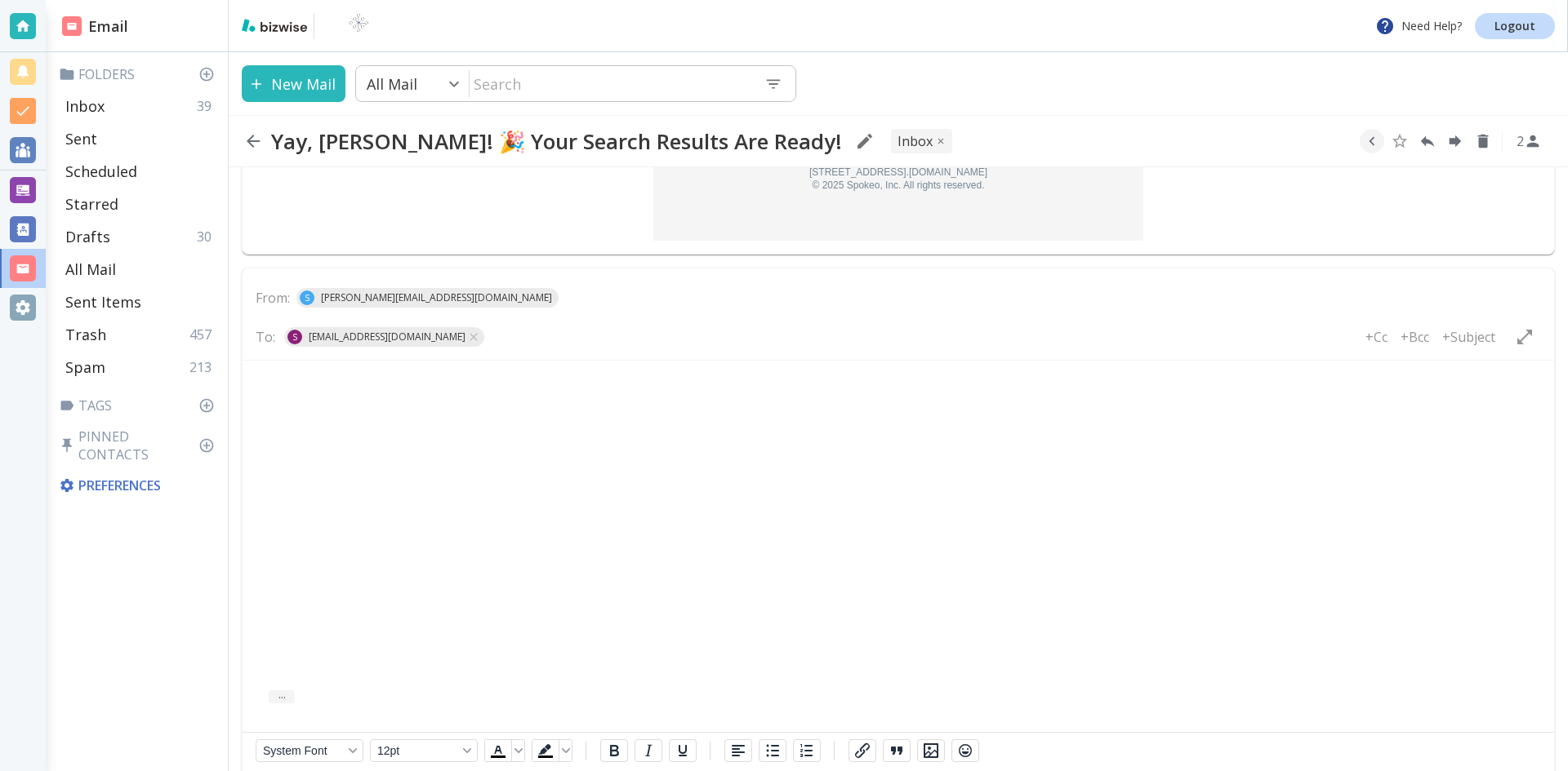
scroll to position [2556, 0]
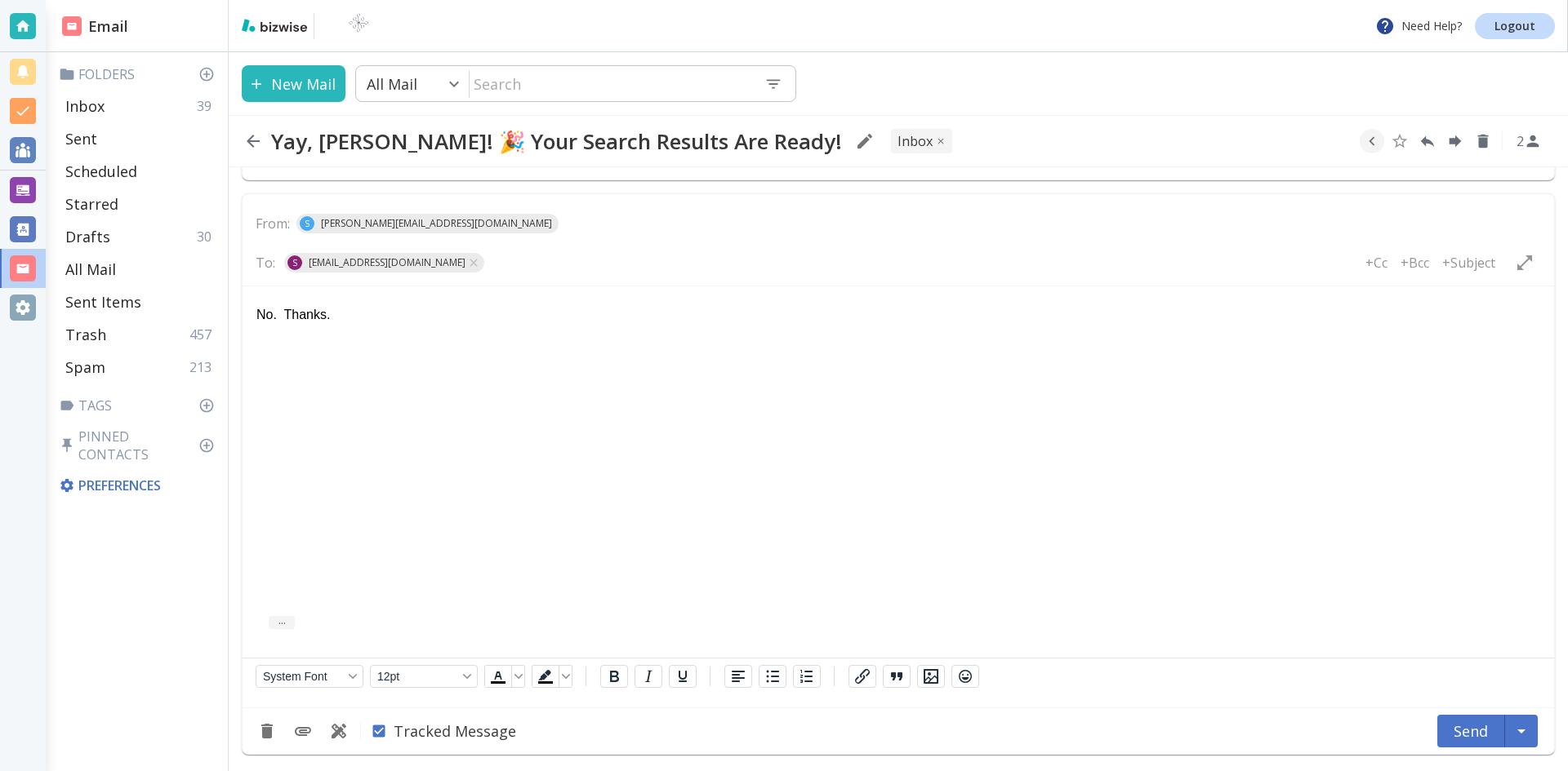
click at [1461, 726] on button "Send" at bounding box center [1471, 731] width 68 height 33
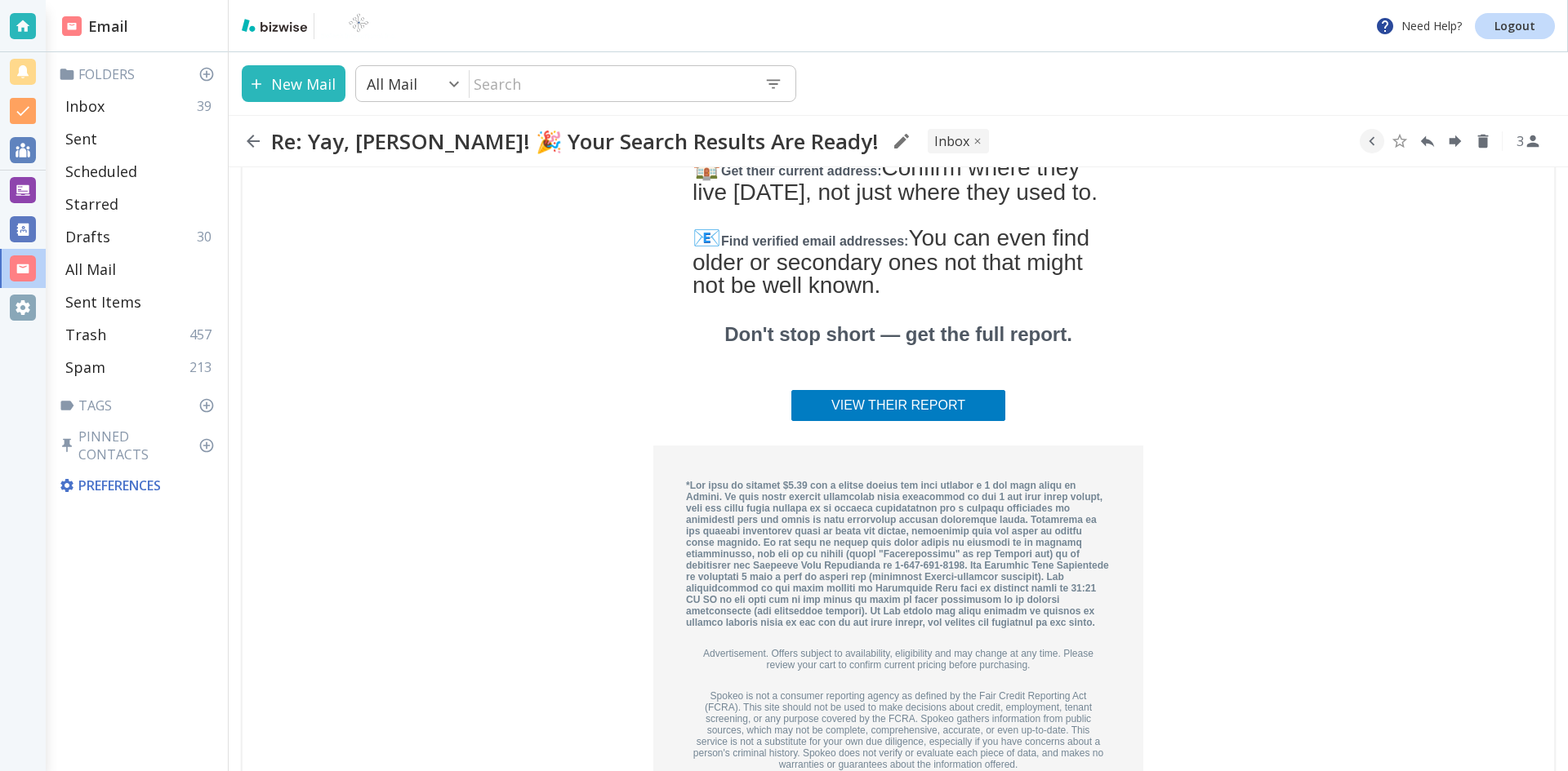
scroll to position [1802, 0]
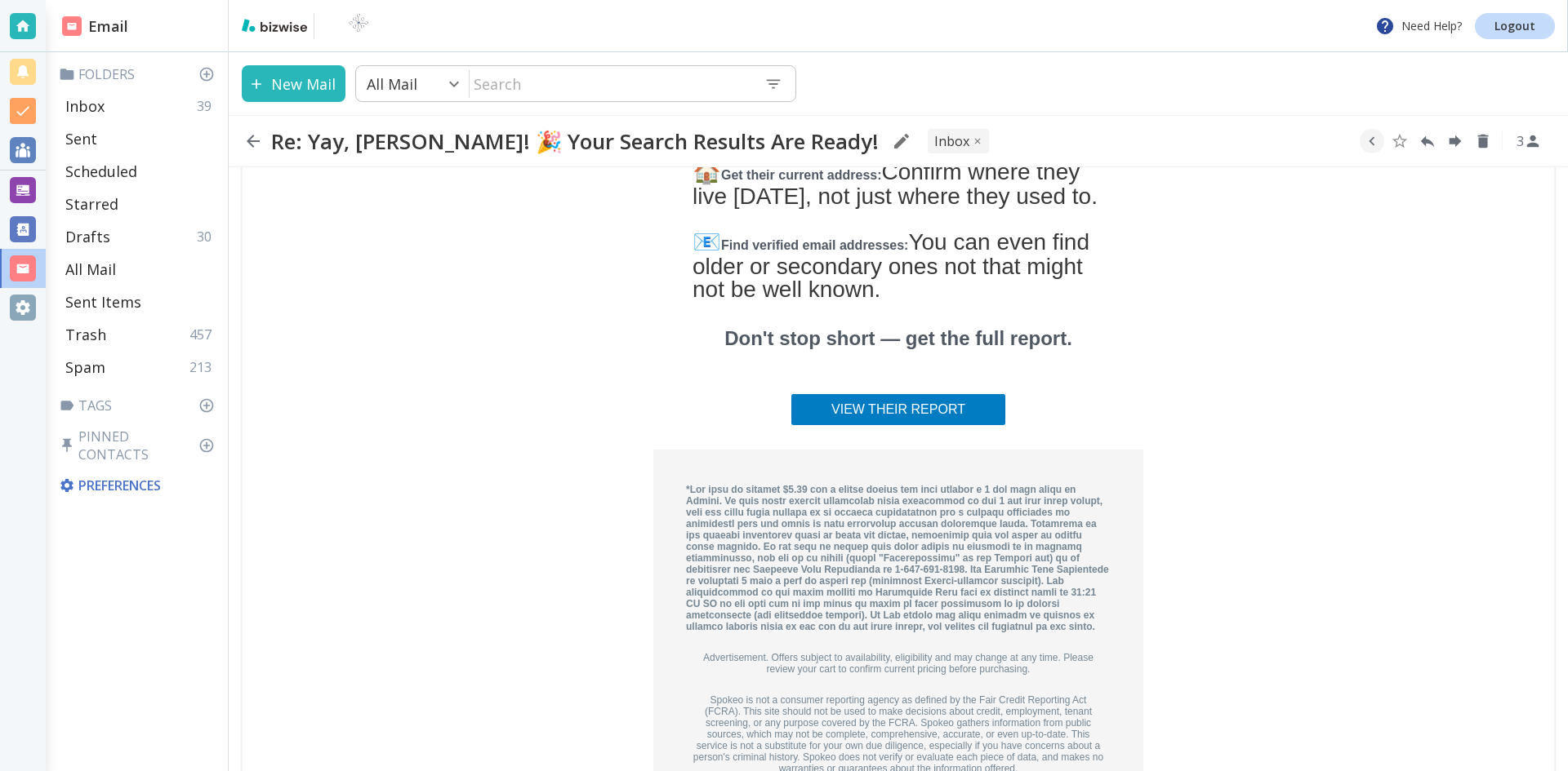
click at [252, 141] on icon "button" at bounding box center [254, 141] width 14 height 14
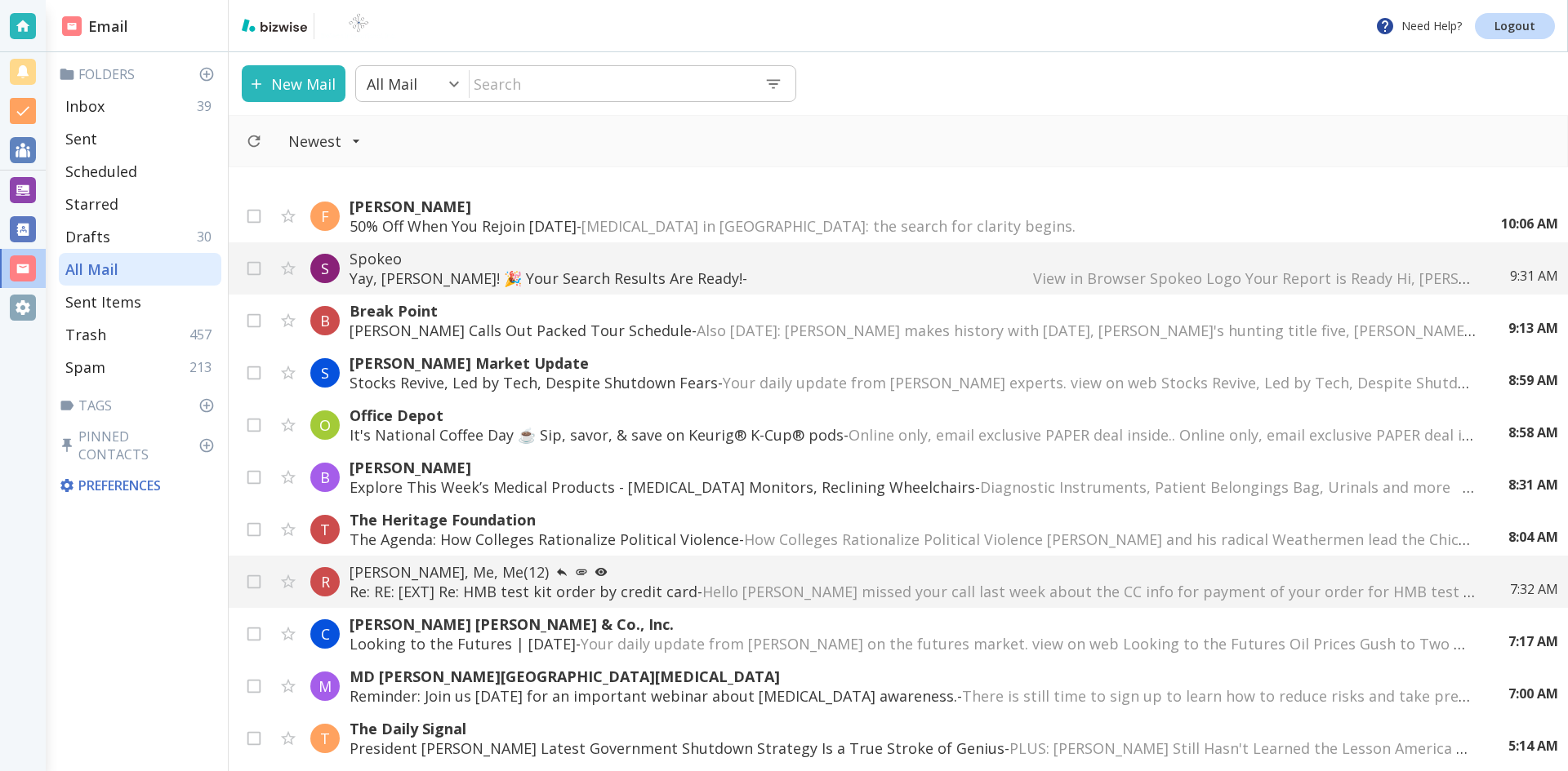
scroll to position [816, 0]
